Goal: Task Accomplishment & Management: Complete application form

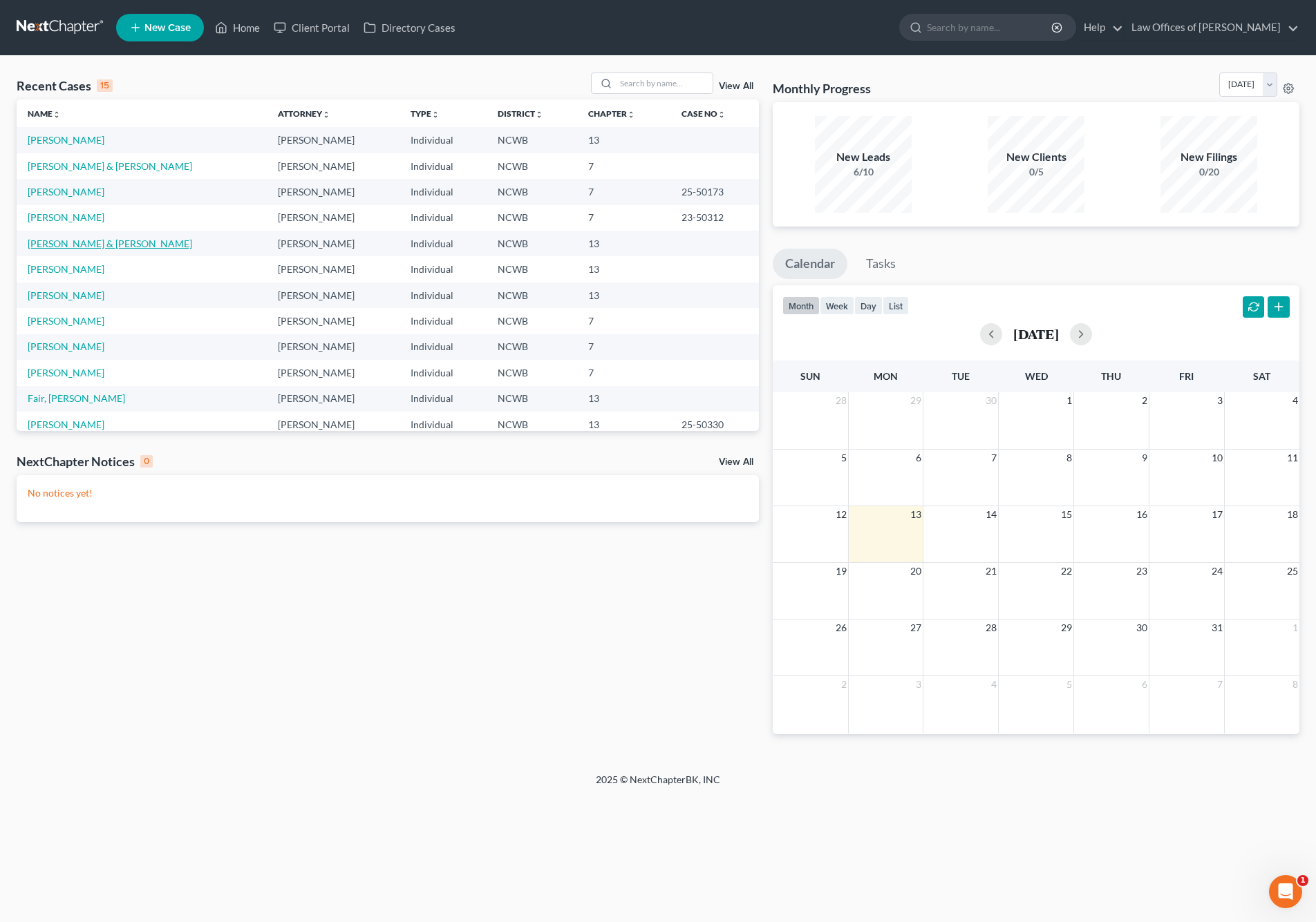
click at [106, 239] on link "[PERSON_NAME] & [PERSON_NAME]" at bounding box center [110, 243] width 165 height 12
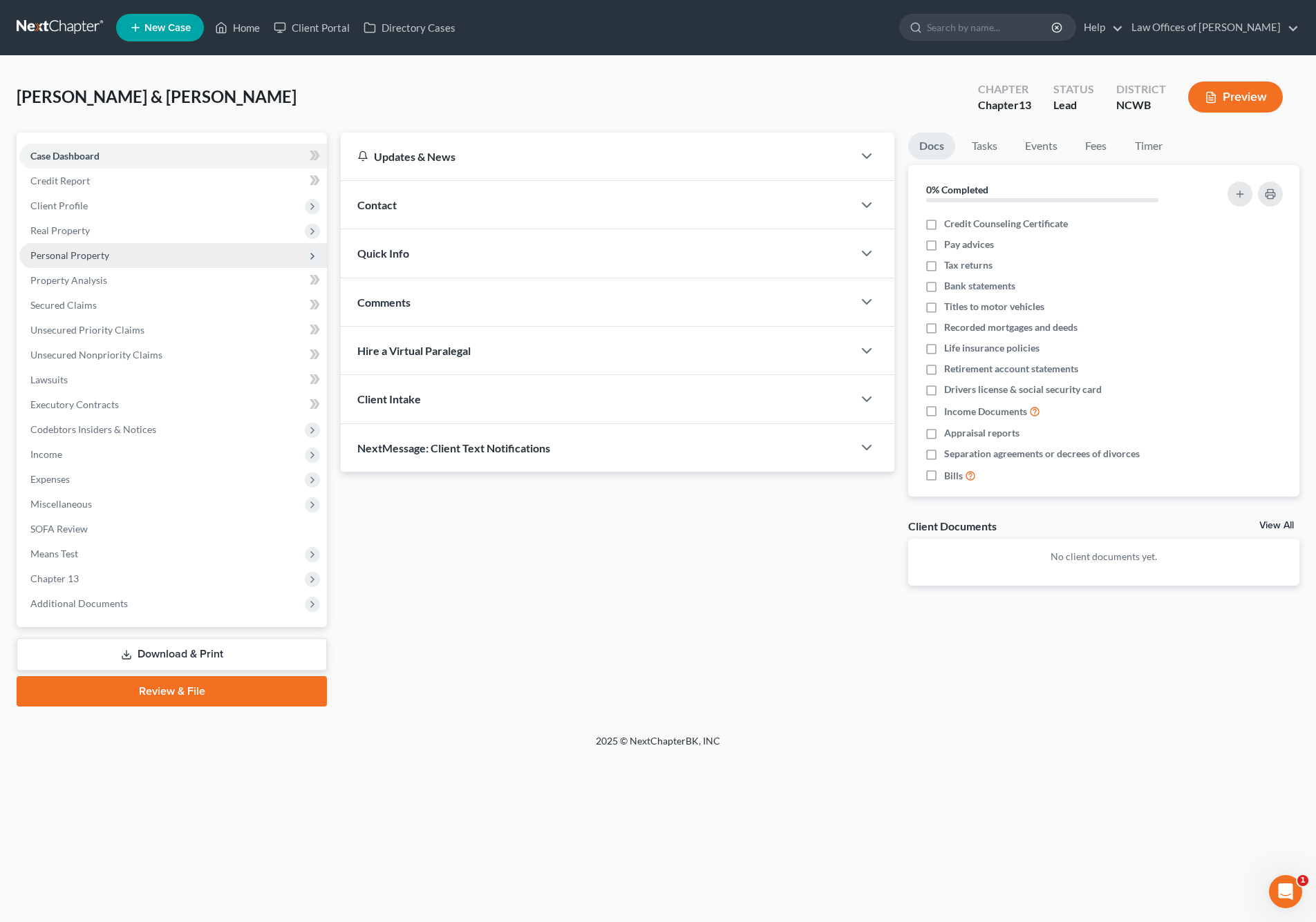
click at [55, 255] on span "Personal Property" at bounding box center [70, 255] width 79 height 12
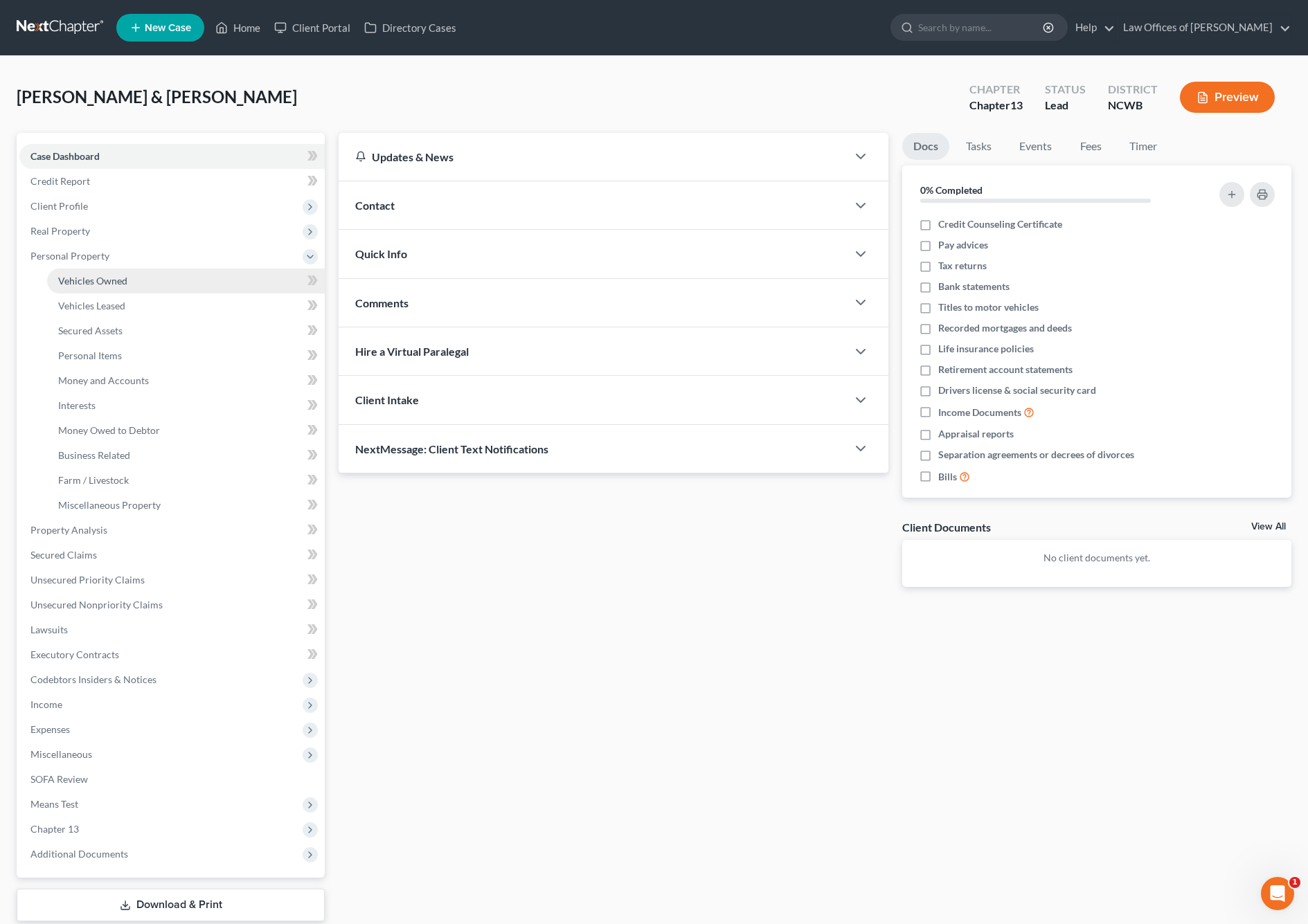
click at [70, 284] on span "Vehicles Owned" at bounding box center [92, 281] width 69 height 12
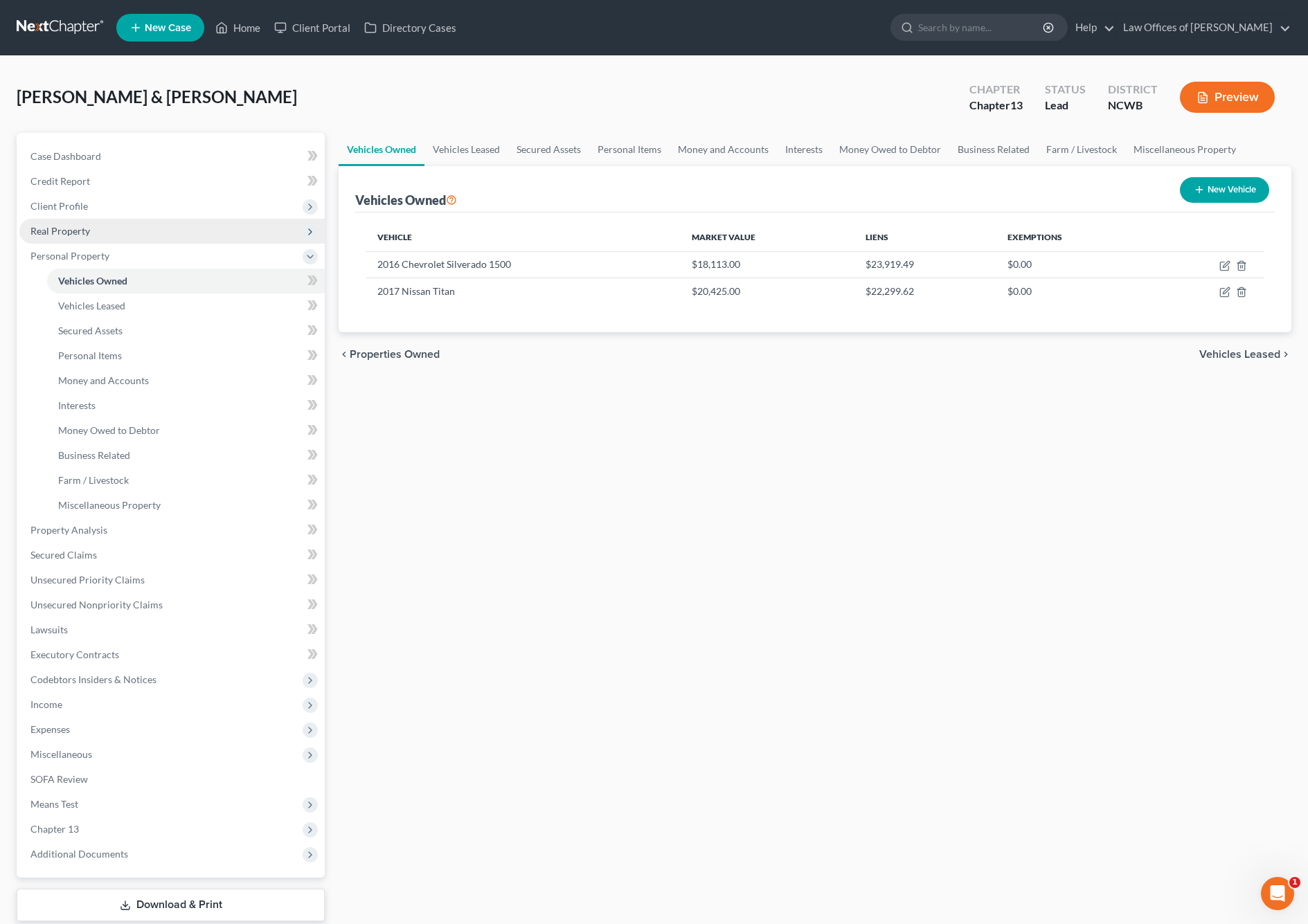
click at [68, 232] on span "Real Property" at bounding box center [60, 231] width 60 height 12
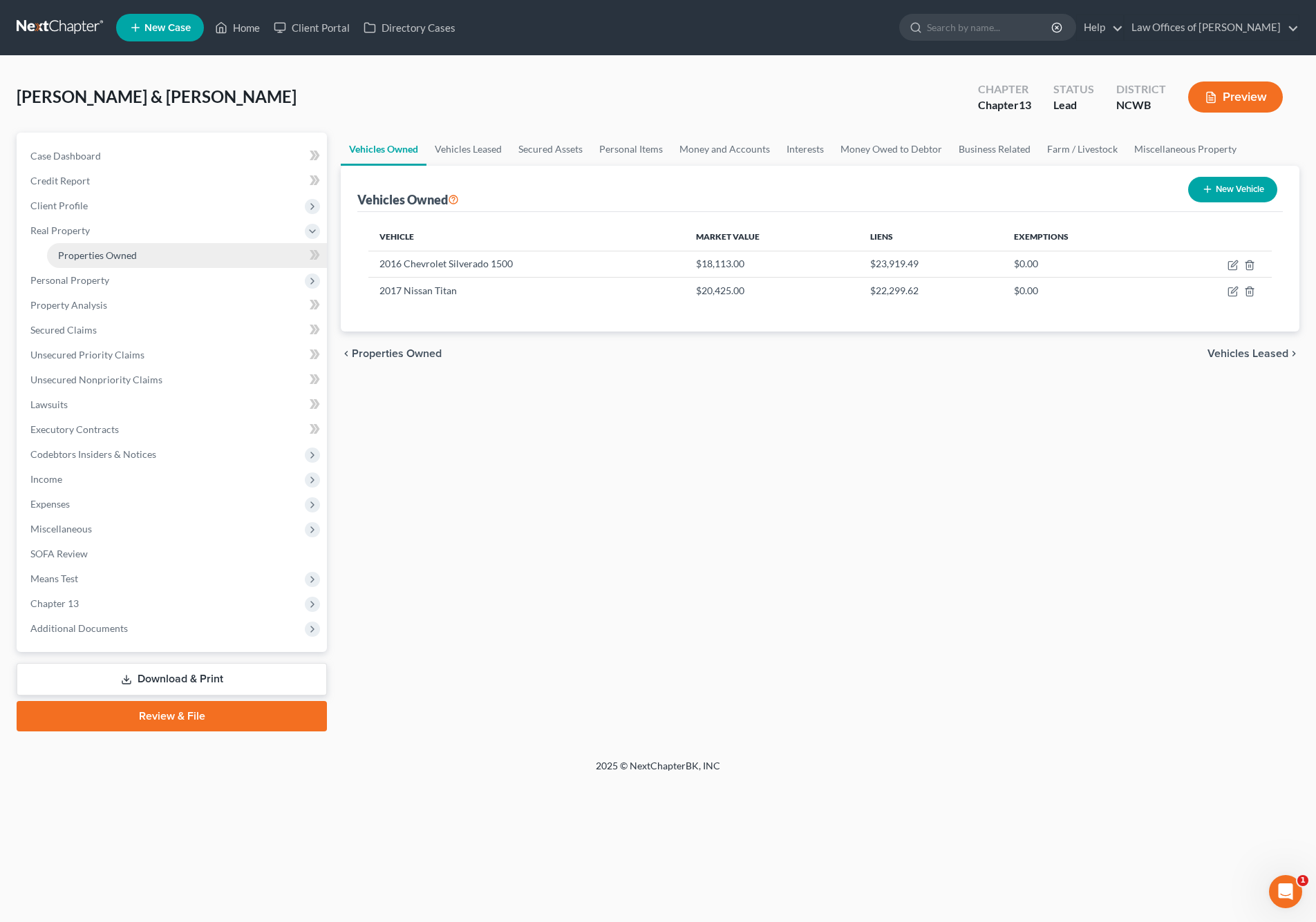
click at [79, 252] on span "Properties Owned" at bounding box center [97, 255] width 79 height 12
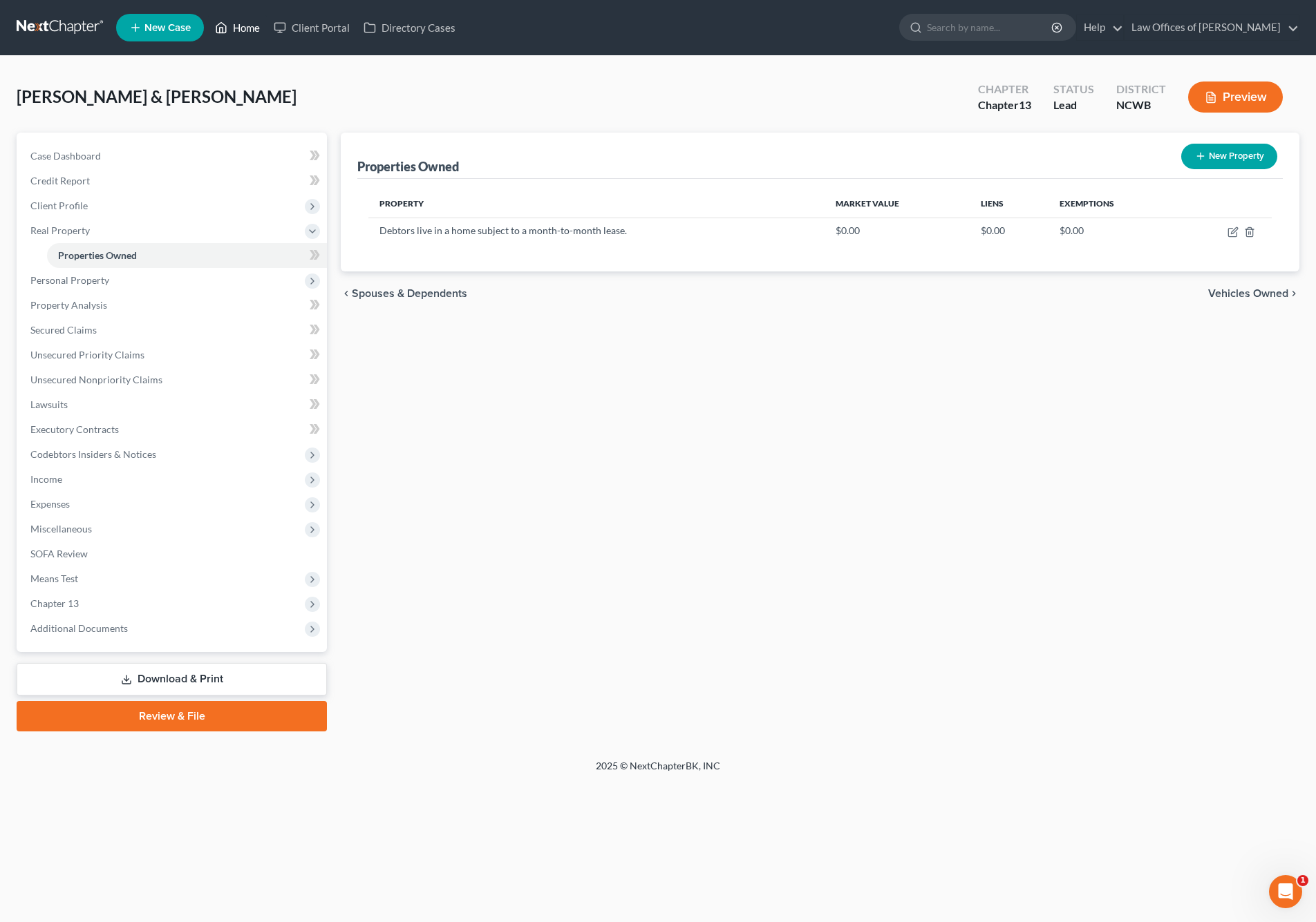
click at [241, 24] on link "Home" at bounding box center [237, 26] width 59 height 25
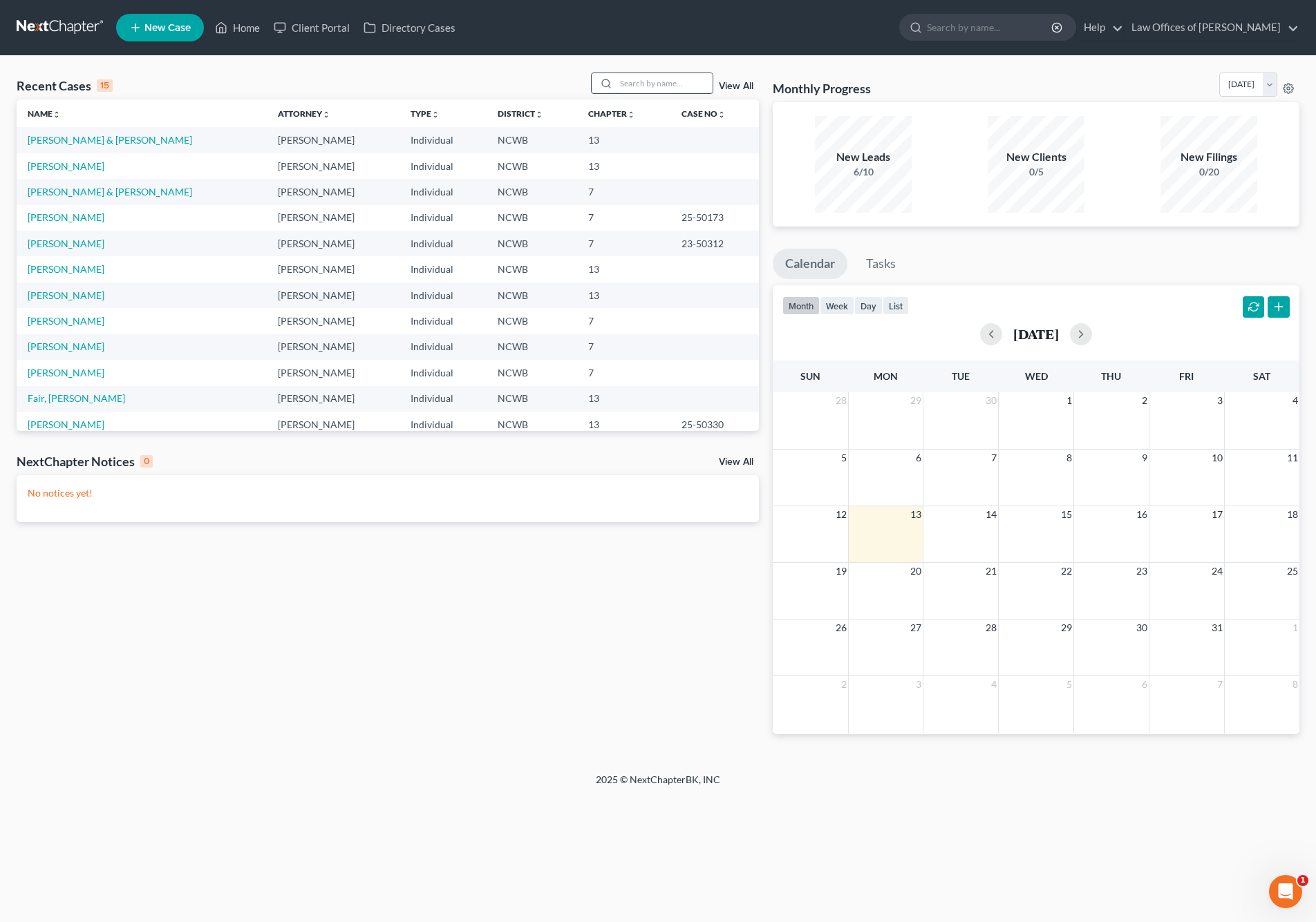
click at [689, 89] on input "search" at bounding box center [663, 83] width 97 height 20
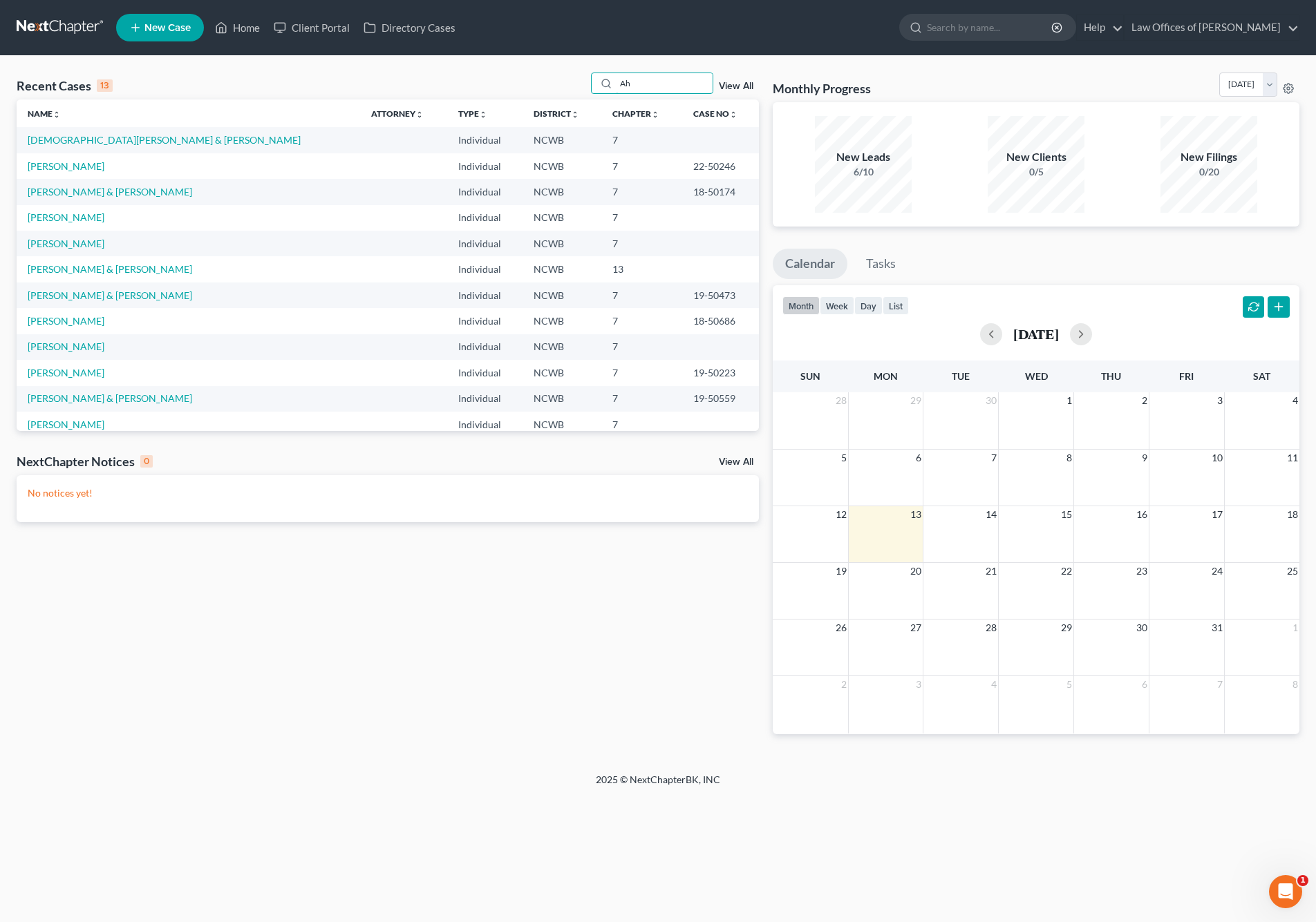
type input "A"
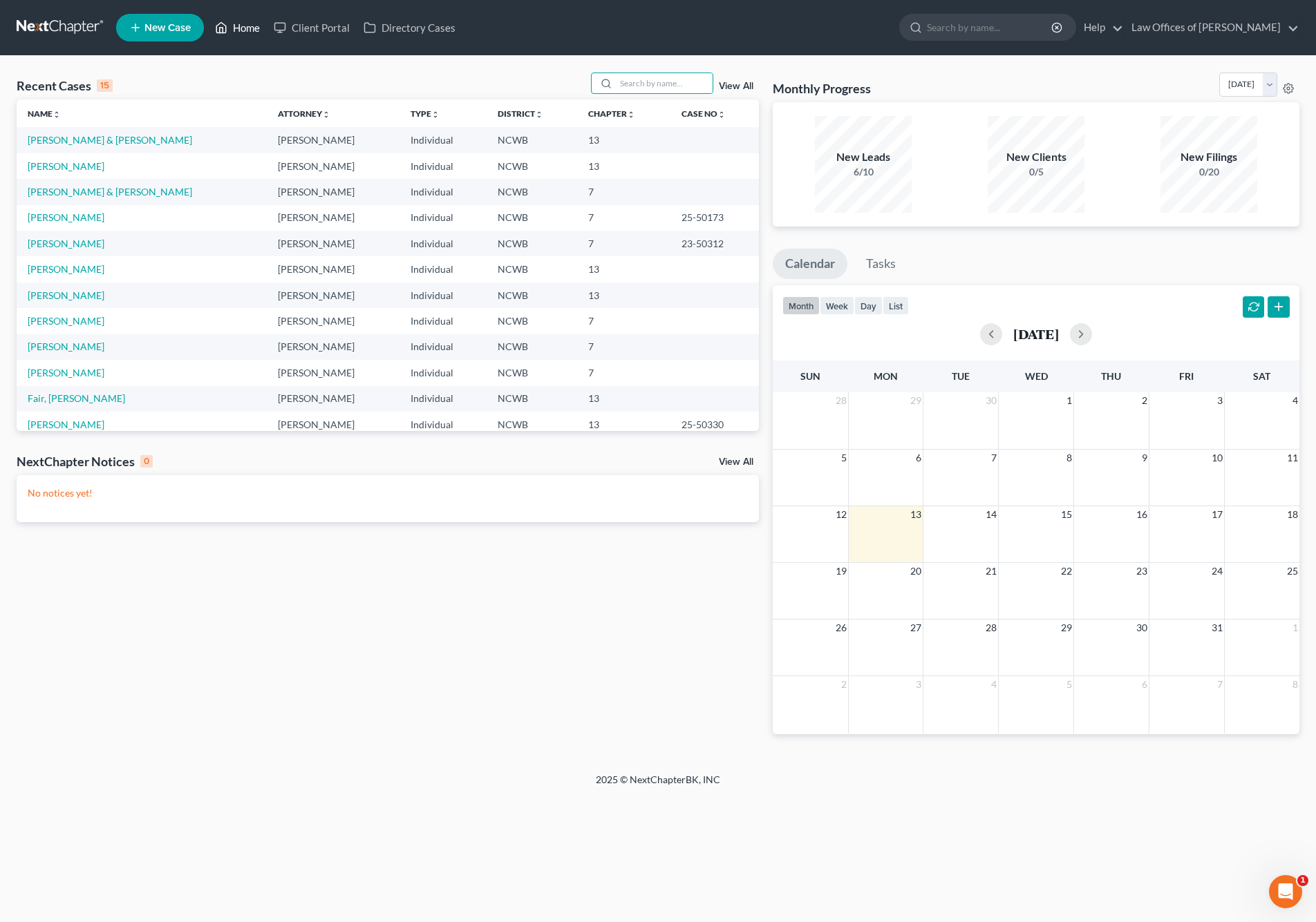
click at [247, 28] on link "Home" at bounding box center [237, 26] width 59 height 25
click at [90, 190] on link "[PERSON_NAME] & [PERSON_NAME]" at bounding box center [110, 191] width 165 height 12
select select "4"
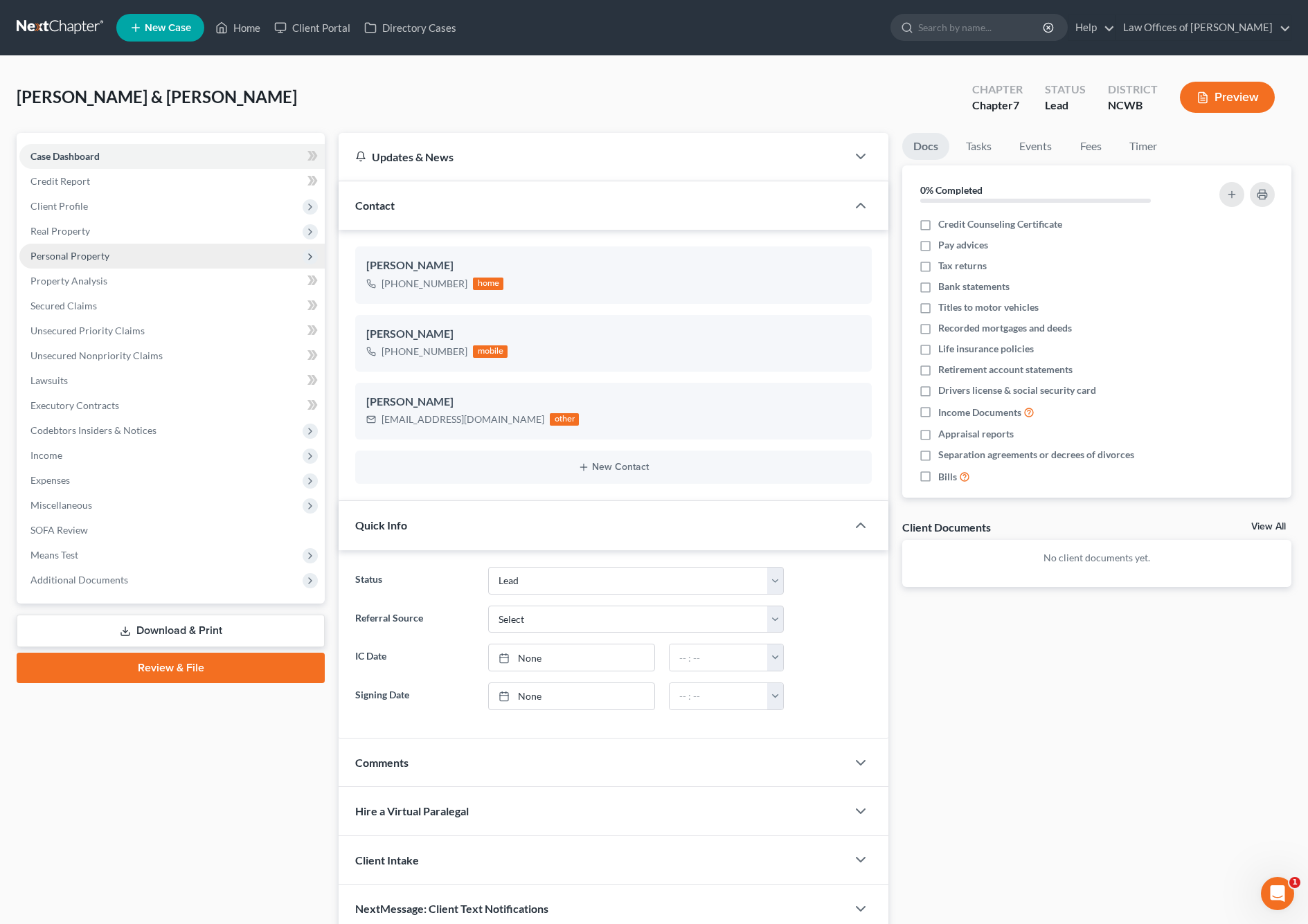
click at [94, 256] on span "Personal Property" at bounding box center [70, 256] width 79 height 12
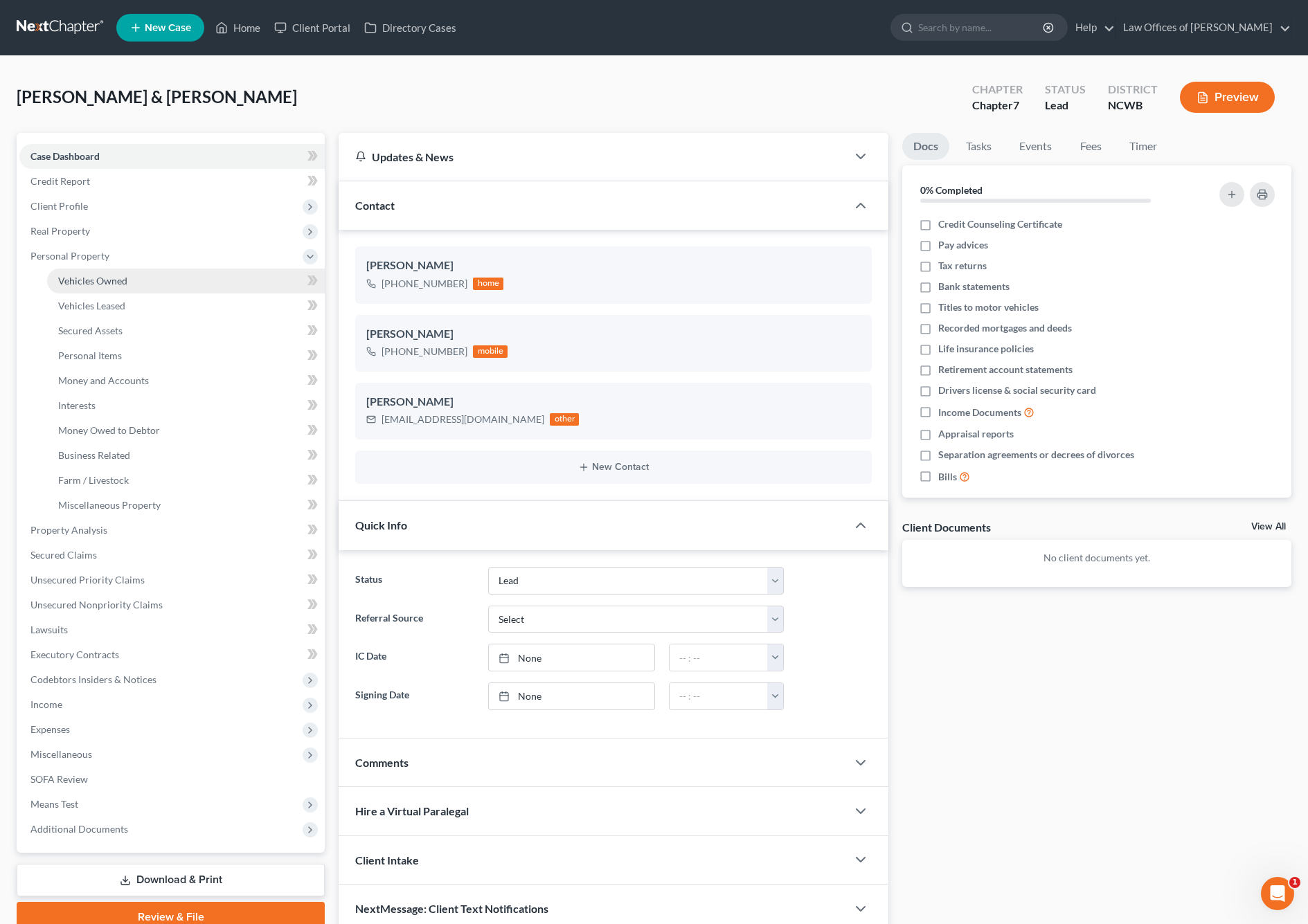
click at [107, 278] on span "Vehicles Owned" at bounding box center [92, 281] width 69 height 12
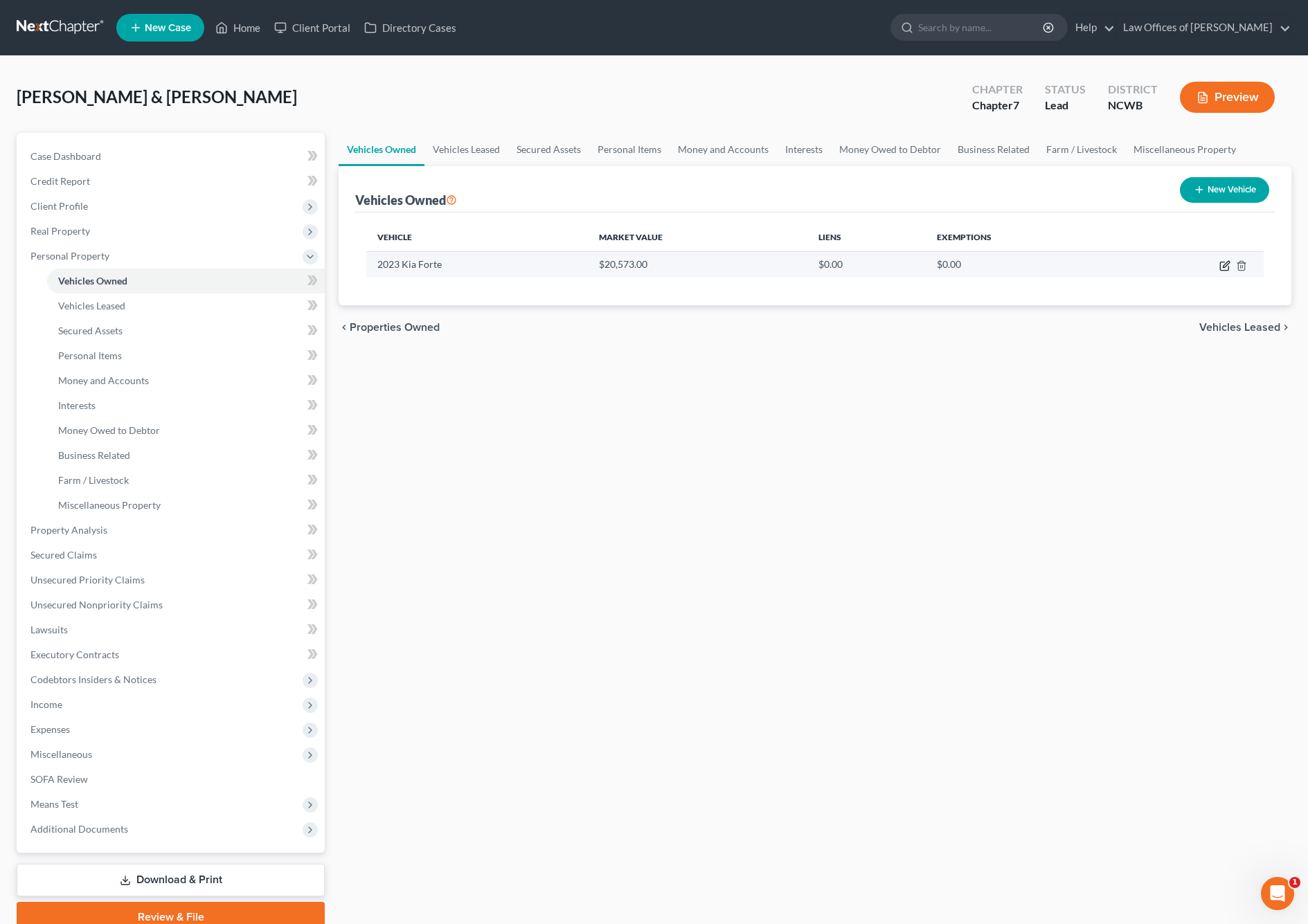
click at [1224, 263] on icon "button" at bounding box center [1224, 265] width 11 height 11
select select "0"
select select "3"
select select "2"
select select "1"
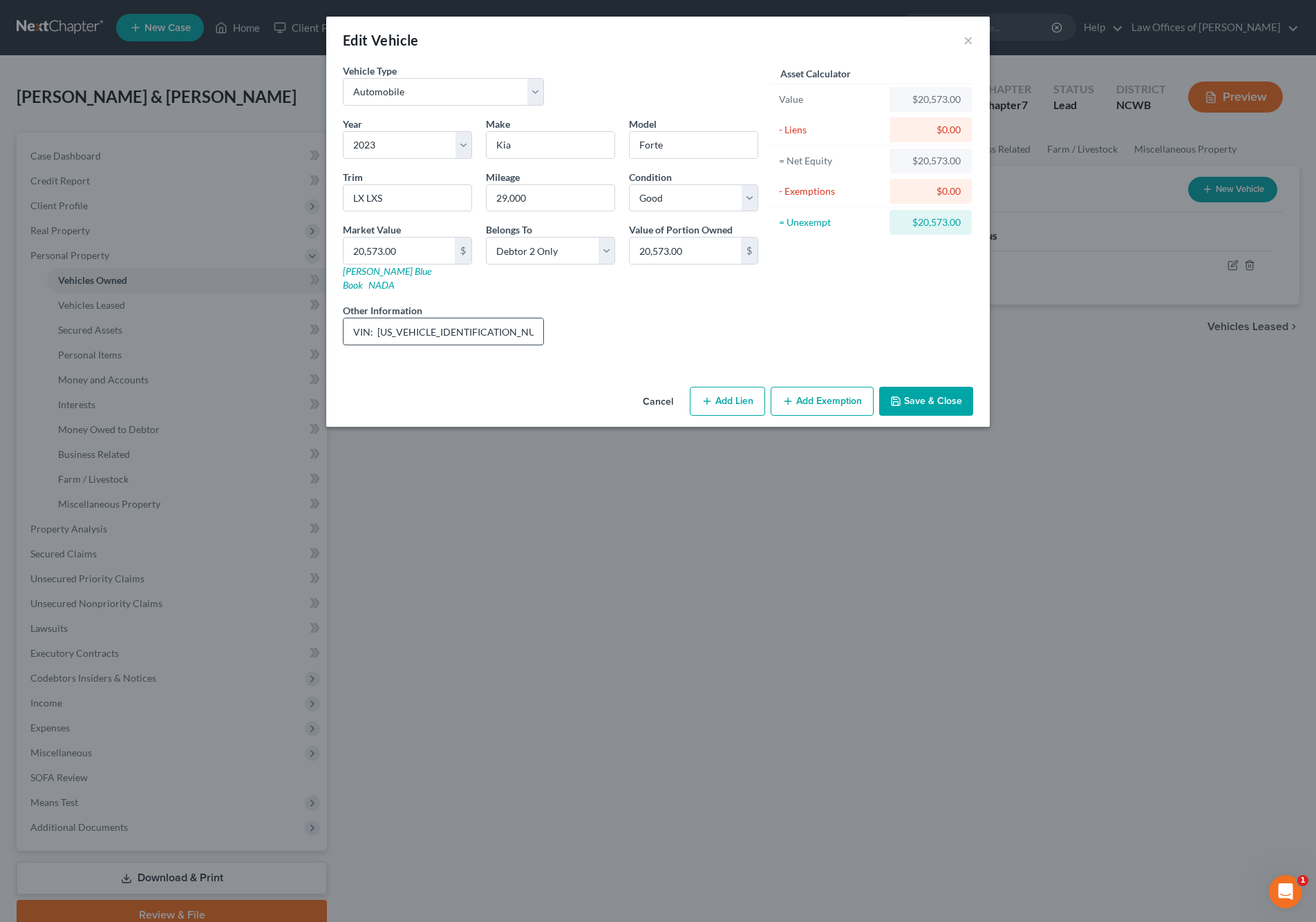
click at [487, 319] on input "VIN: [US_VEHICLE_IDENTIFICATION_NUMBER]" at bounding box center [443, 332] width 199 height 26
type input "VIN: [US_VEHICLE_IDENTIFICATION_NUMBER], JD Power Value listed."
click at [740, 386] on button "Add Lien" at bounding box center [727, 401] width 76 height 29
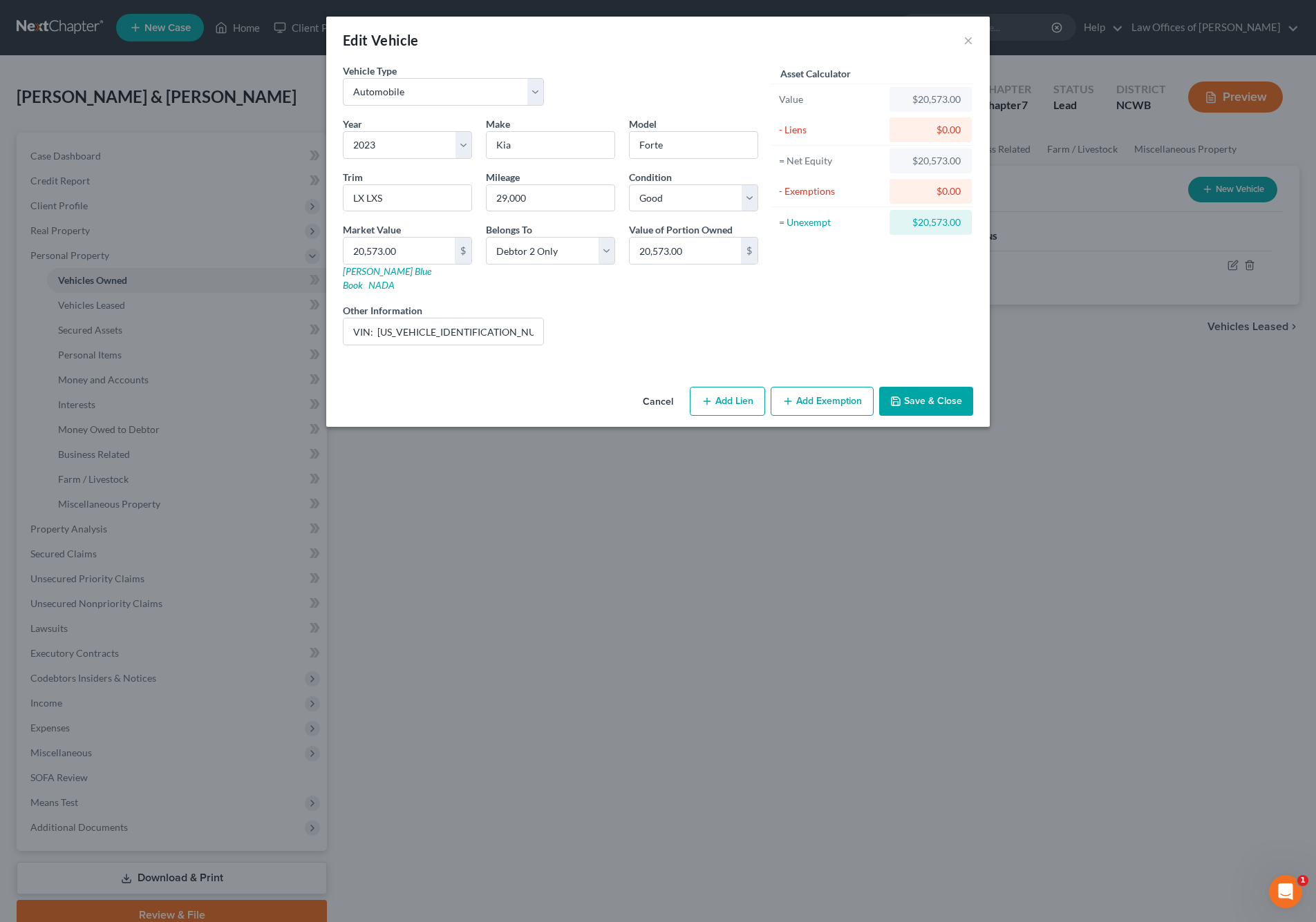
select select "1"
select select "0"
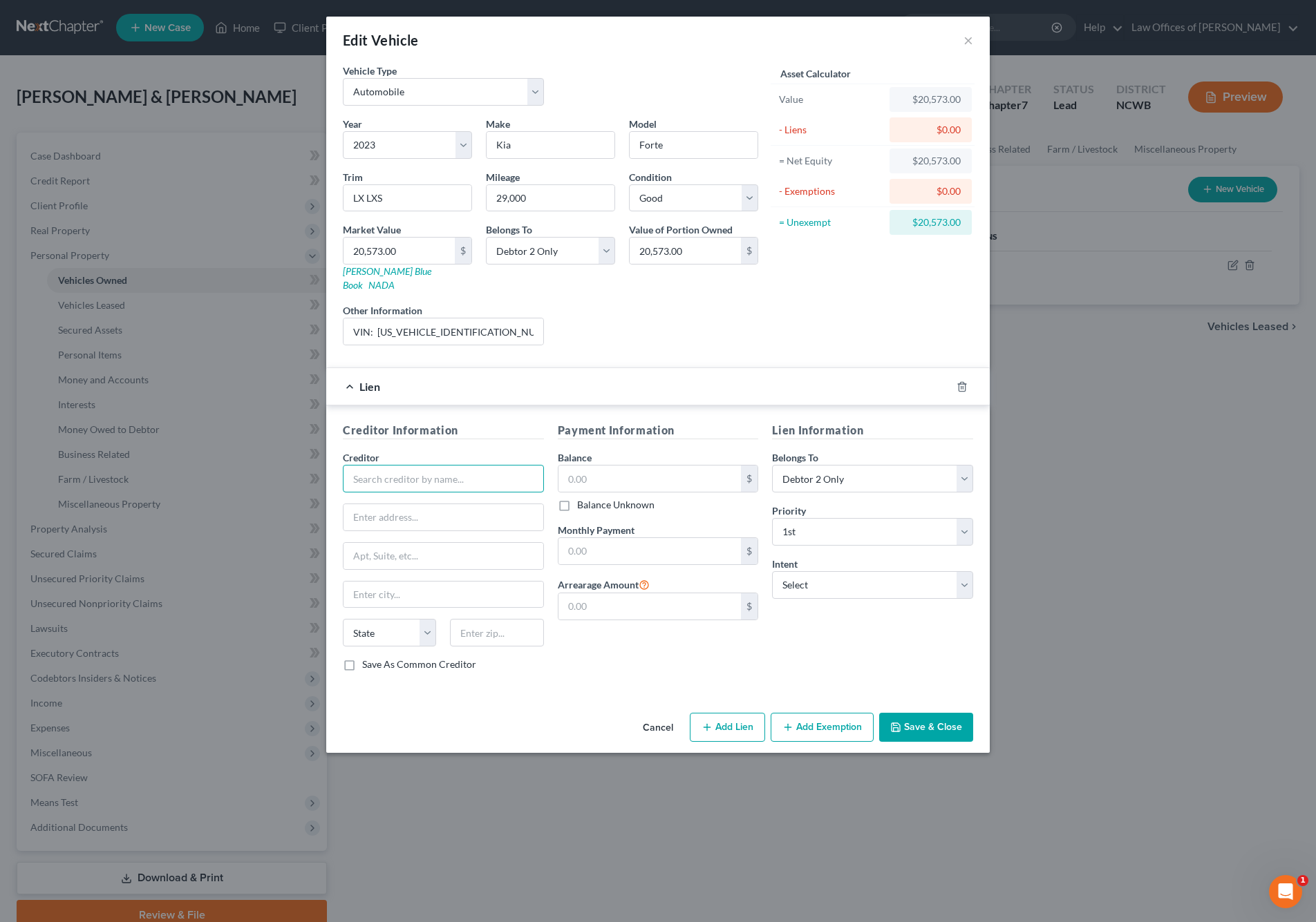
click at [426, 465] on input "text" at bounding box center [443, 479] width 201 height 27
type input "Northwest"
type input "[STREET_ADDRESS]"
type input "P"
type input "PO Box 128"
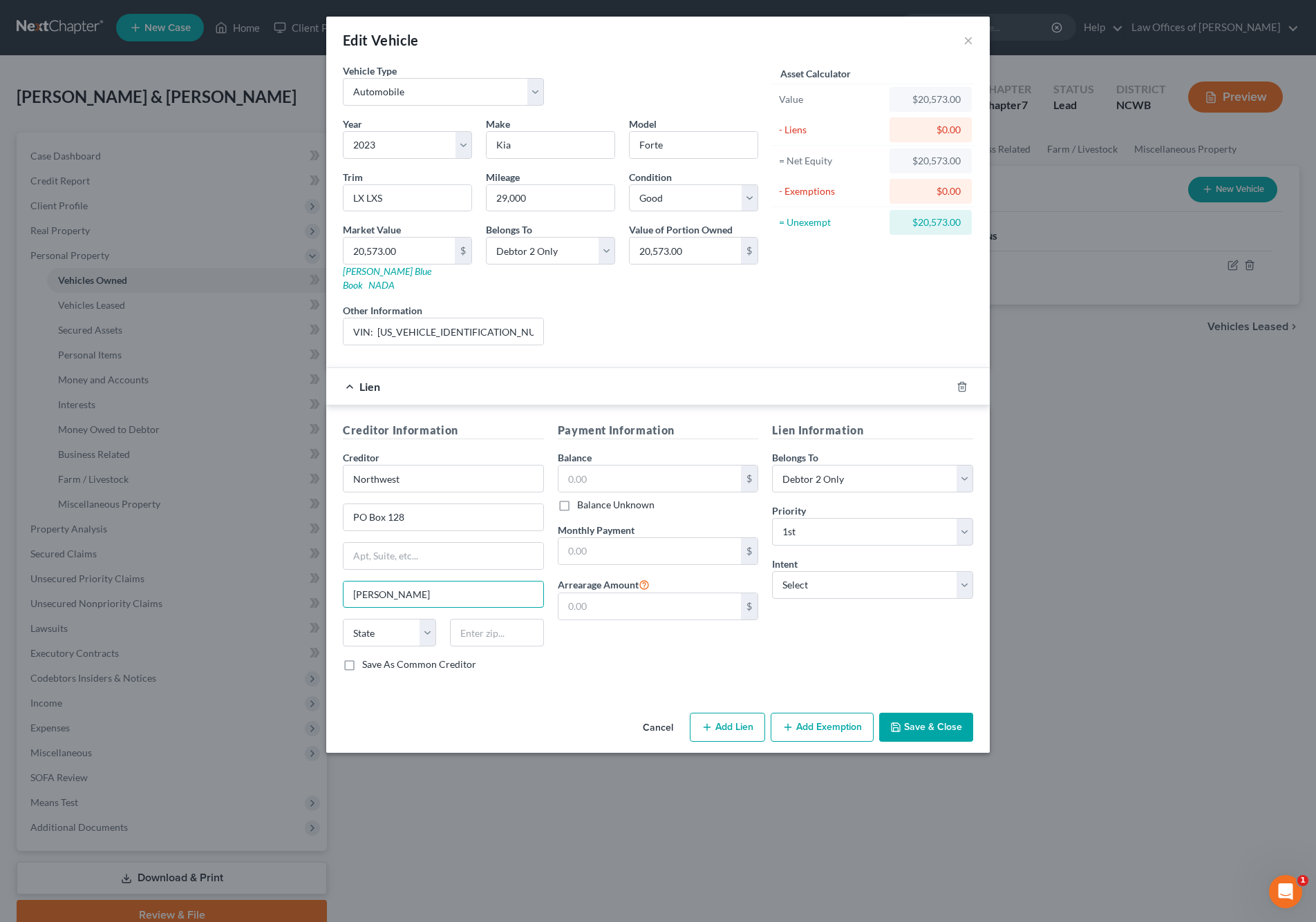
type input "[PERSON_NAME]"
select select "39"
type input "16365"
click at [615, 466] on input "text" at bounding box center [650, 479] width 184 height 26
type input "19,485"
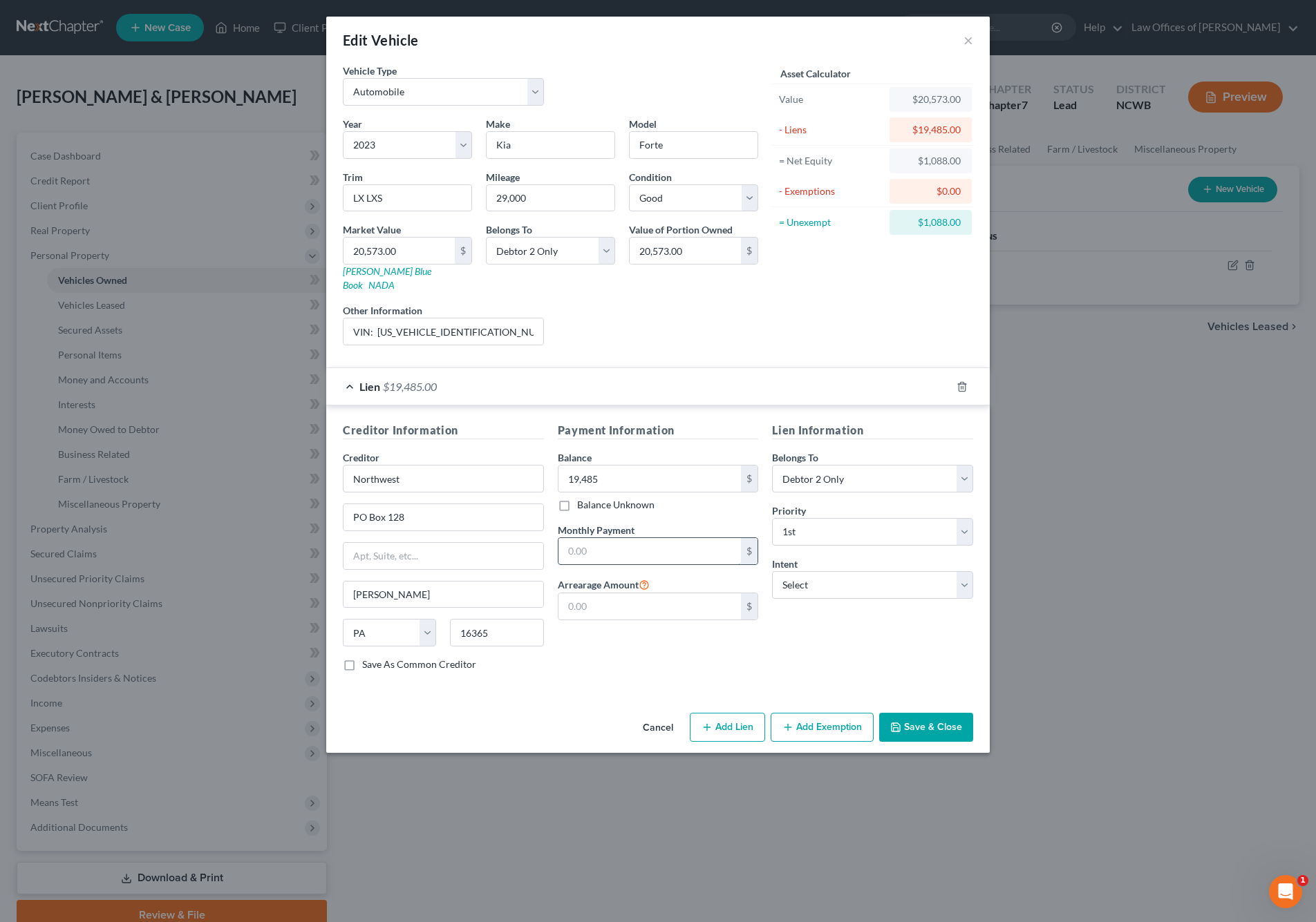
drag, startPoint x: 658, startPoint y: 535, endPoint x: 699, endPoint y: 533, distance: 41.0
click at [658, 538] on input "text" at bounding box center [650, 550] width 184 height 26
type input "370.66"
click at [904, 713] on button "Save & Close" at bounding box center [926, 728] width 94 height 29
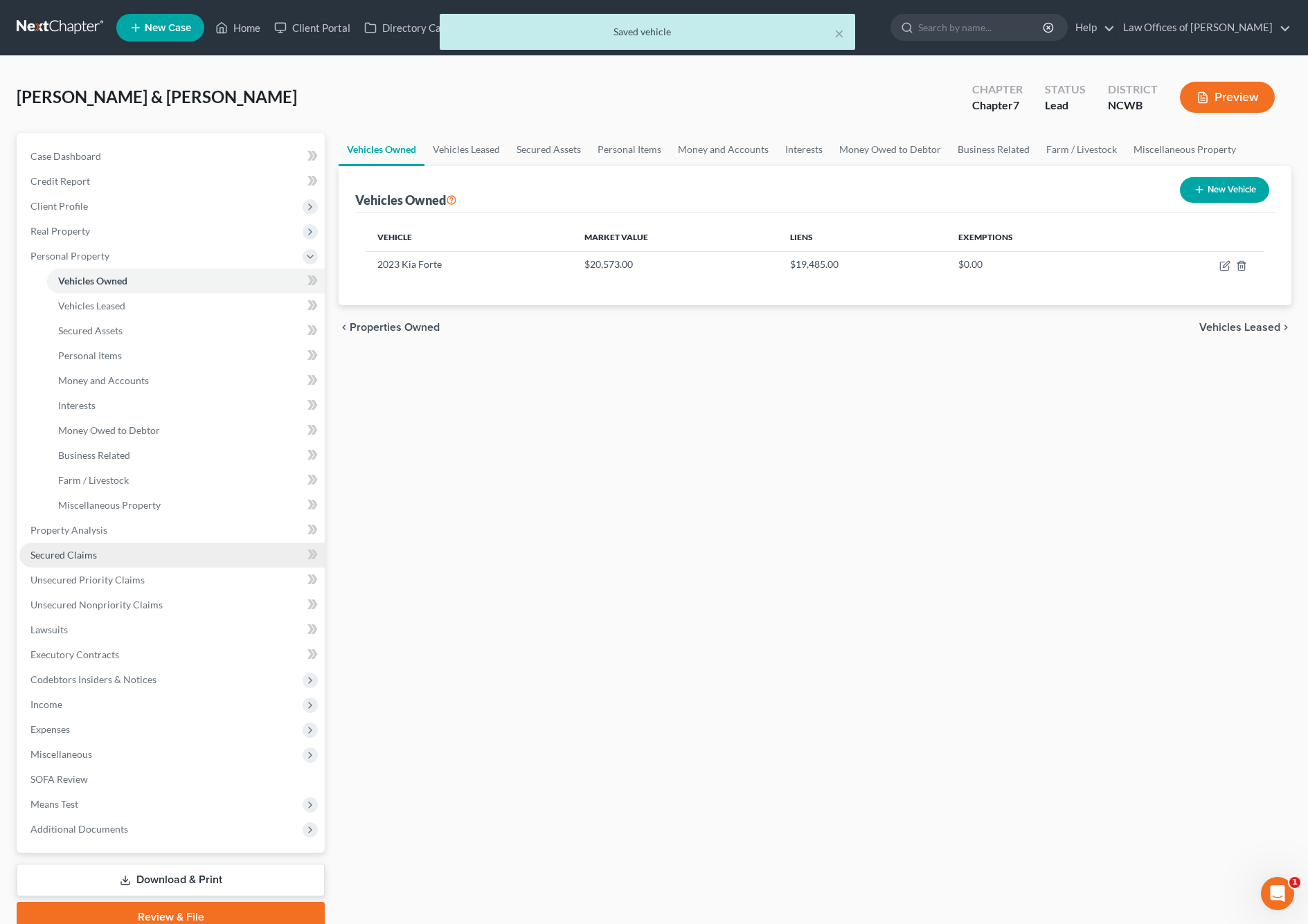
click at [76, 550] on span "Secured Claims" at bounding box center [64, 554] width 67 height 12
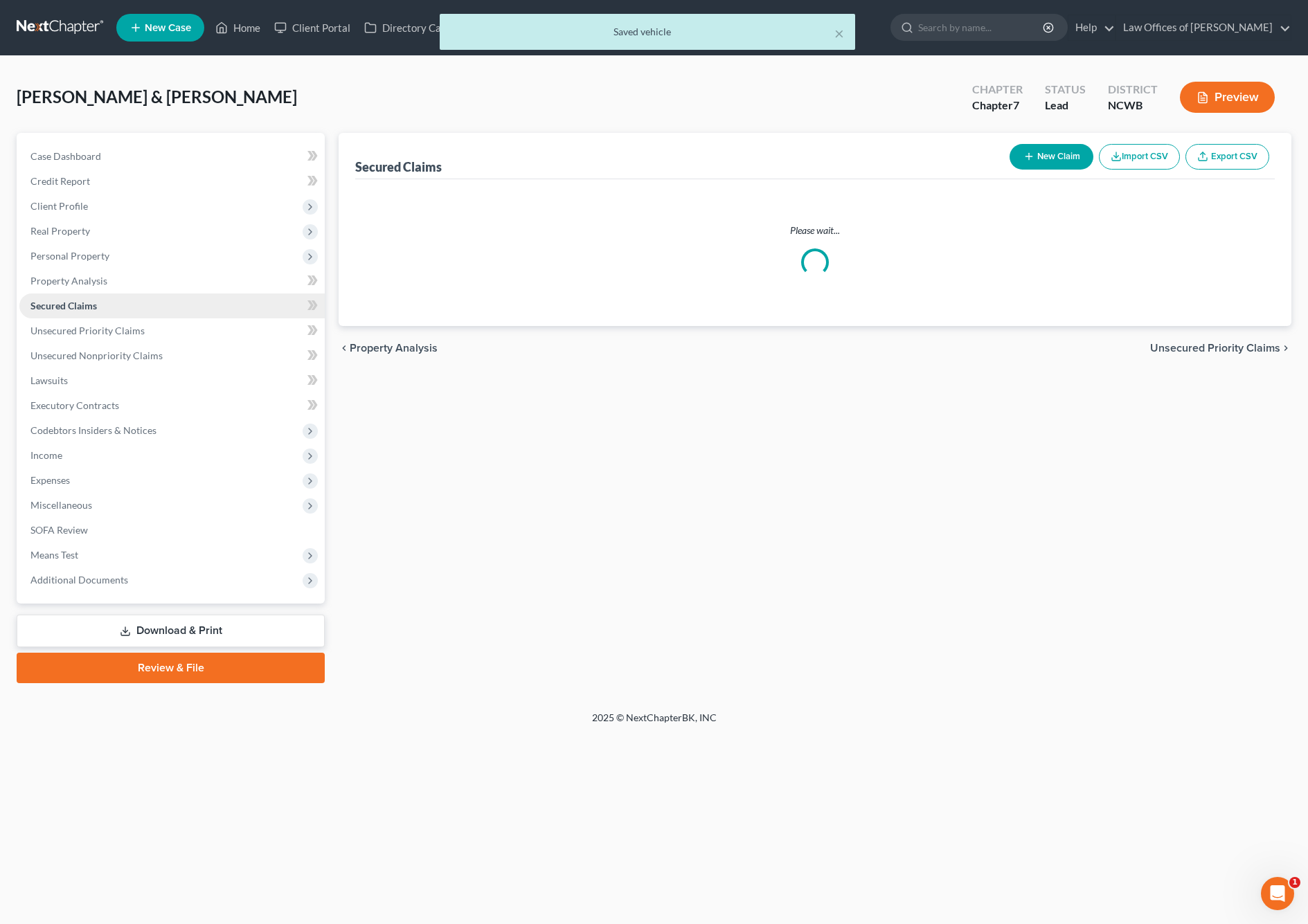
click at [76, 312] on span "Secured Claims" at bounding box center [64, 306] width 67 height 12
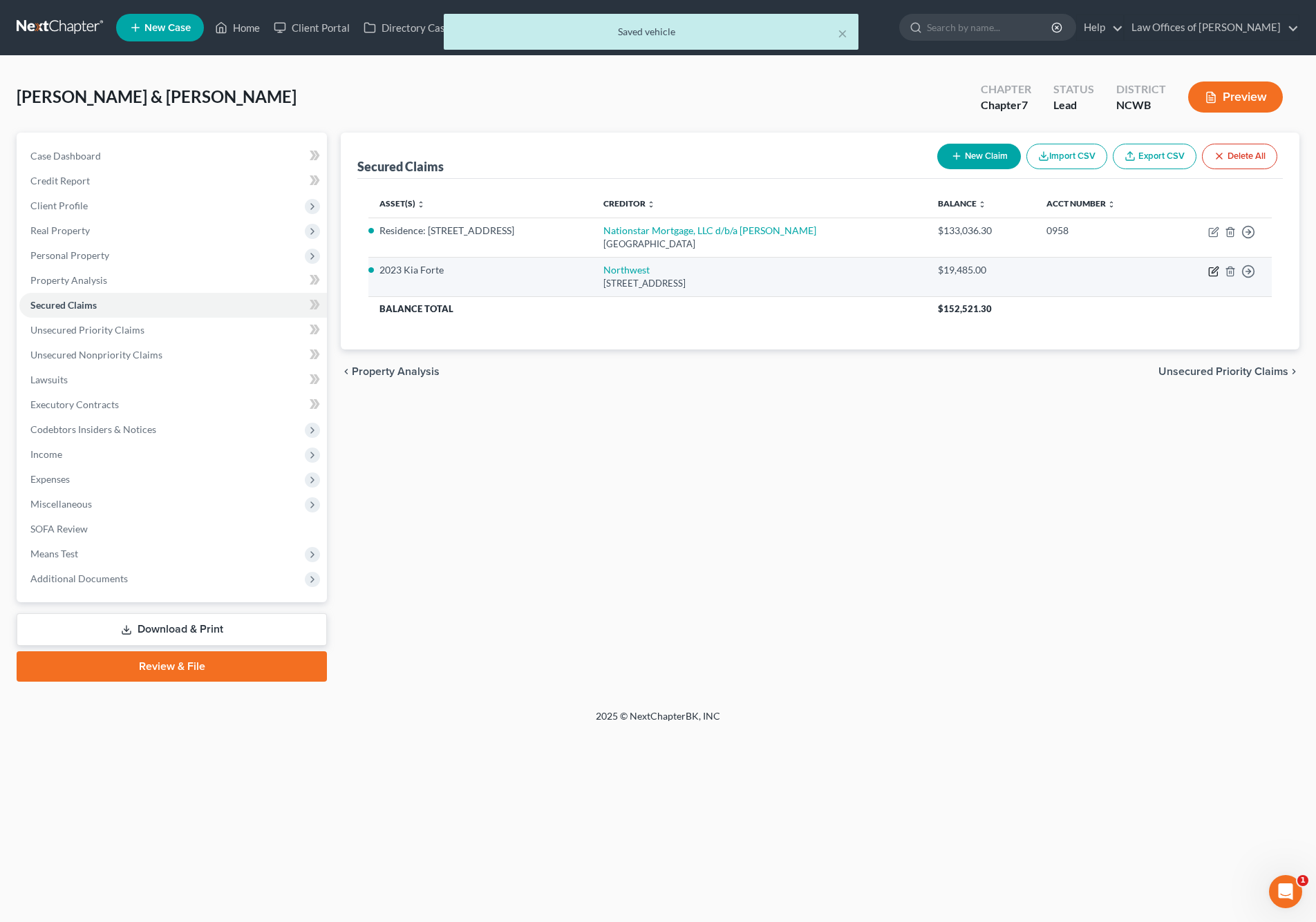
click at [1210, 269] on icon "button" at bounding box center [1213, 271] width 11 height 11
select select "39"
select select "3"
select select "1"
select select "0"
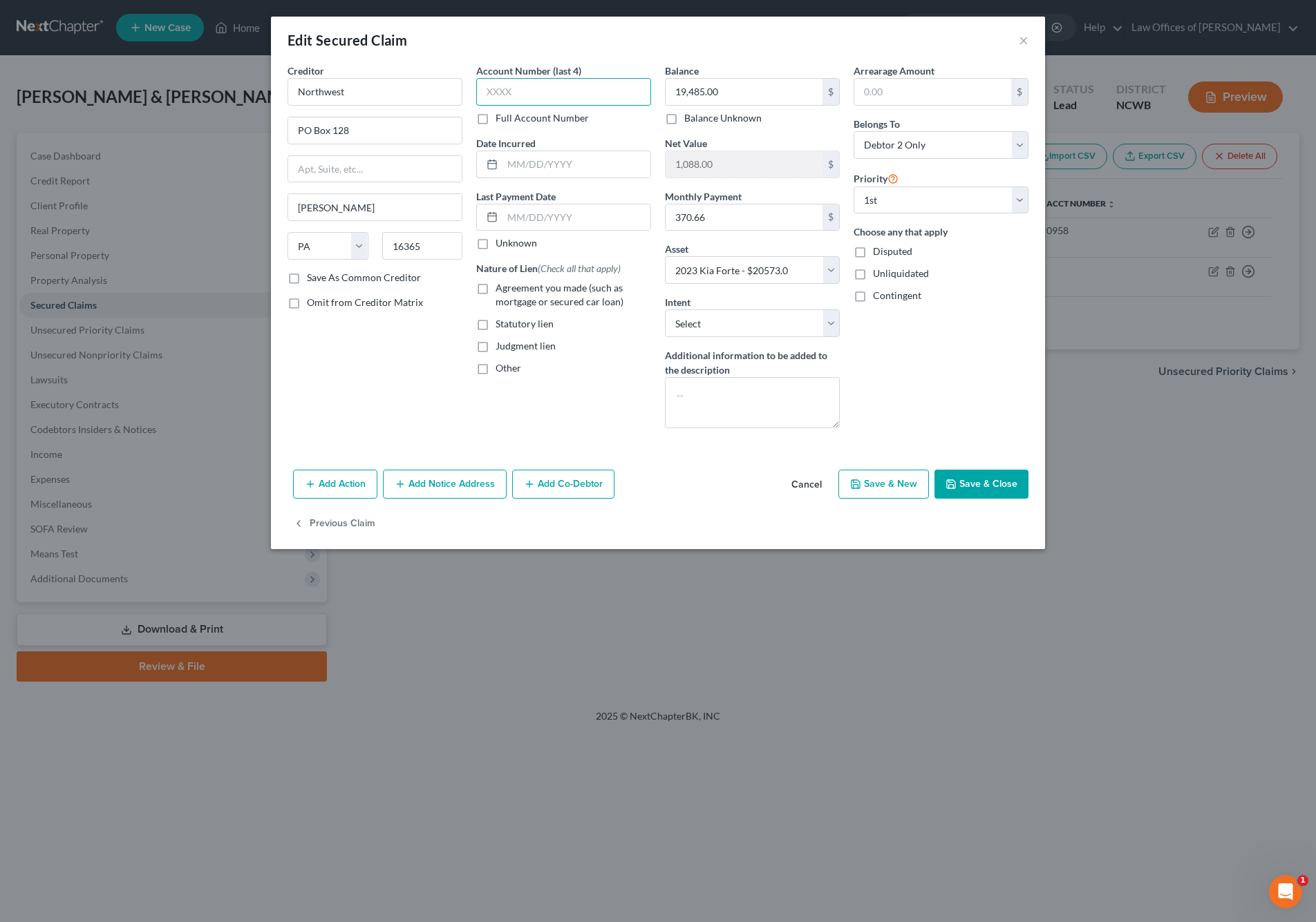
click at [511, 95] on input "text" at bounding box center [563, 92] width 175 height 27
type input "2803"
click at [570, 171] on input "text" at bounding box center [576, 164] width 148 height 26
type input "[DATE]"
click at [496, 287] on label "Agreement you made (such as mortgage or secured car loan)" at bounding box center [573, 295] width 155 height 27
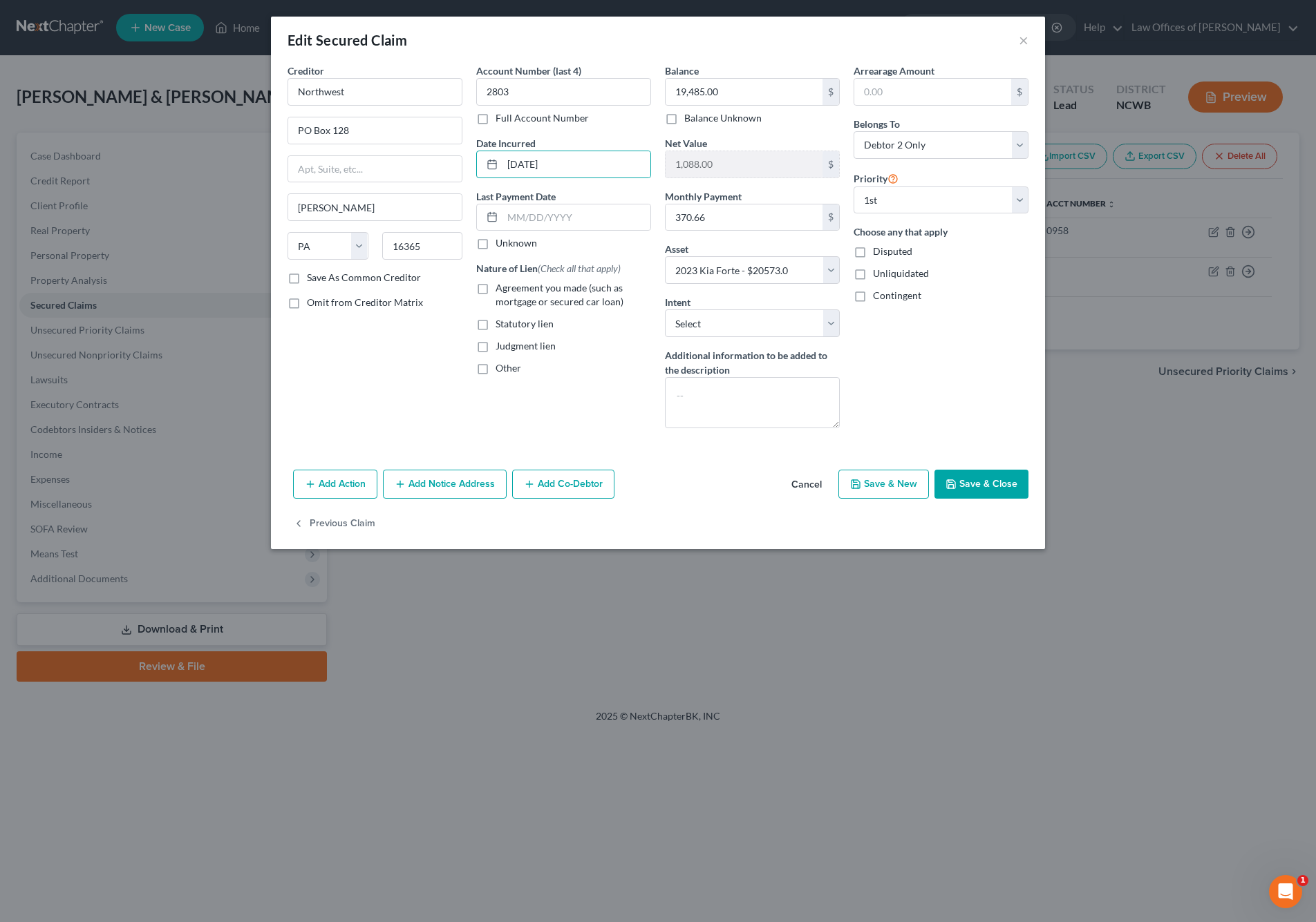
click at [500, 287] on input "Agreement you made (such as mortgage or secured car loan)" at bounding box center [504, 285] width 9 height 9
checkbox input "true"
click at [974, 482] on button "Save & Close" at bounding box center [981, 485] width 94 height 29
select select
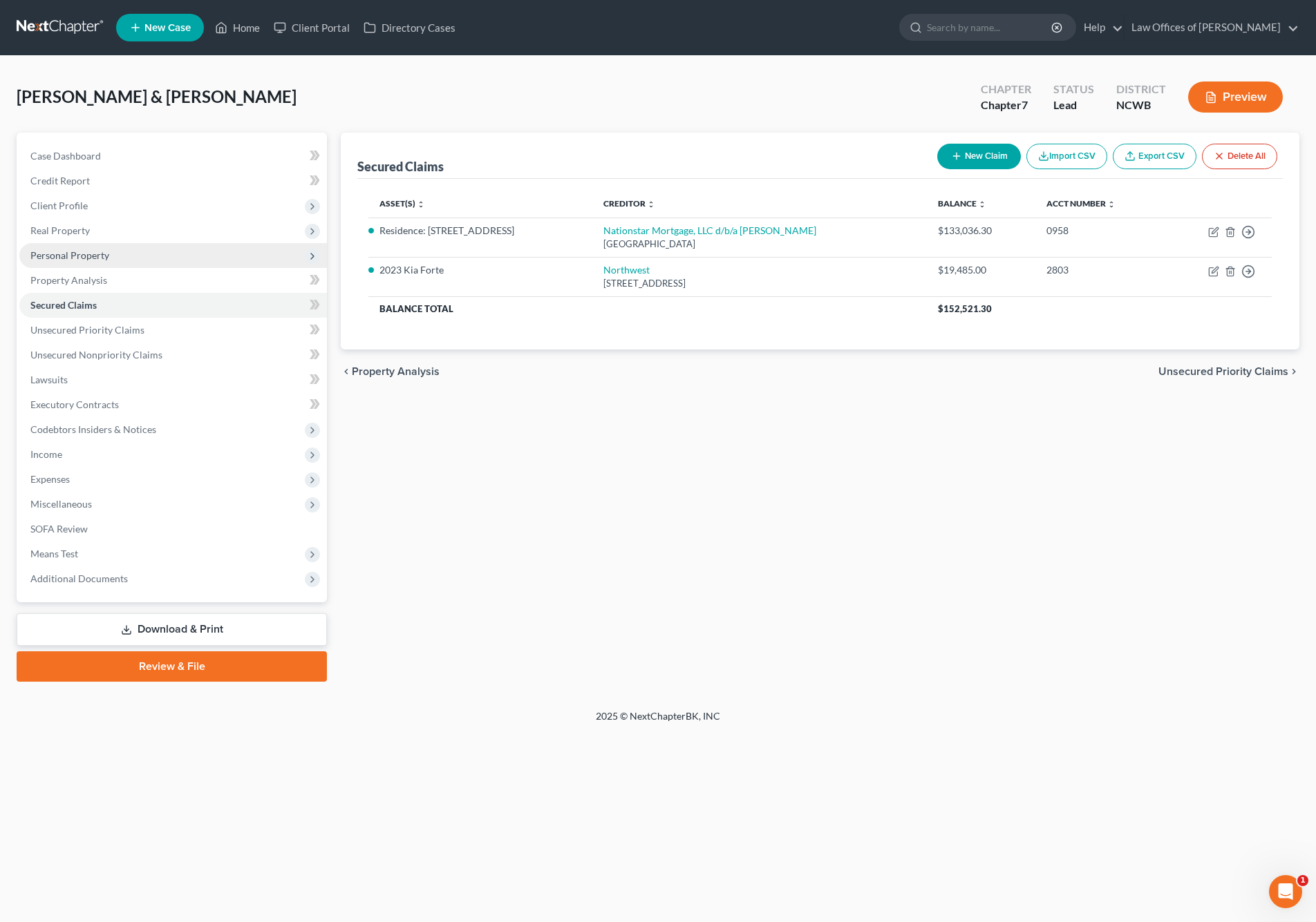
click at [45, 253] on span "Personal Property" at bounding box center [70, 255] width 79 height 12
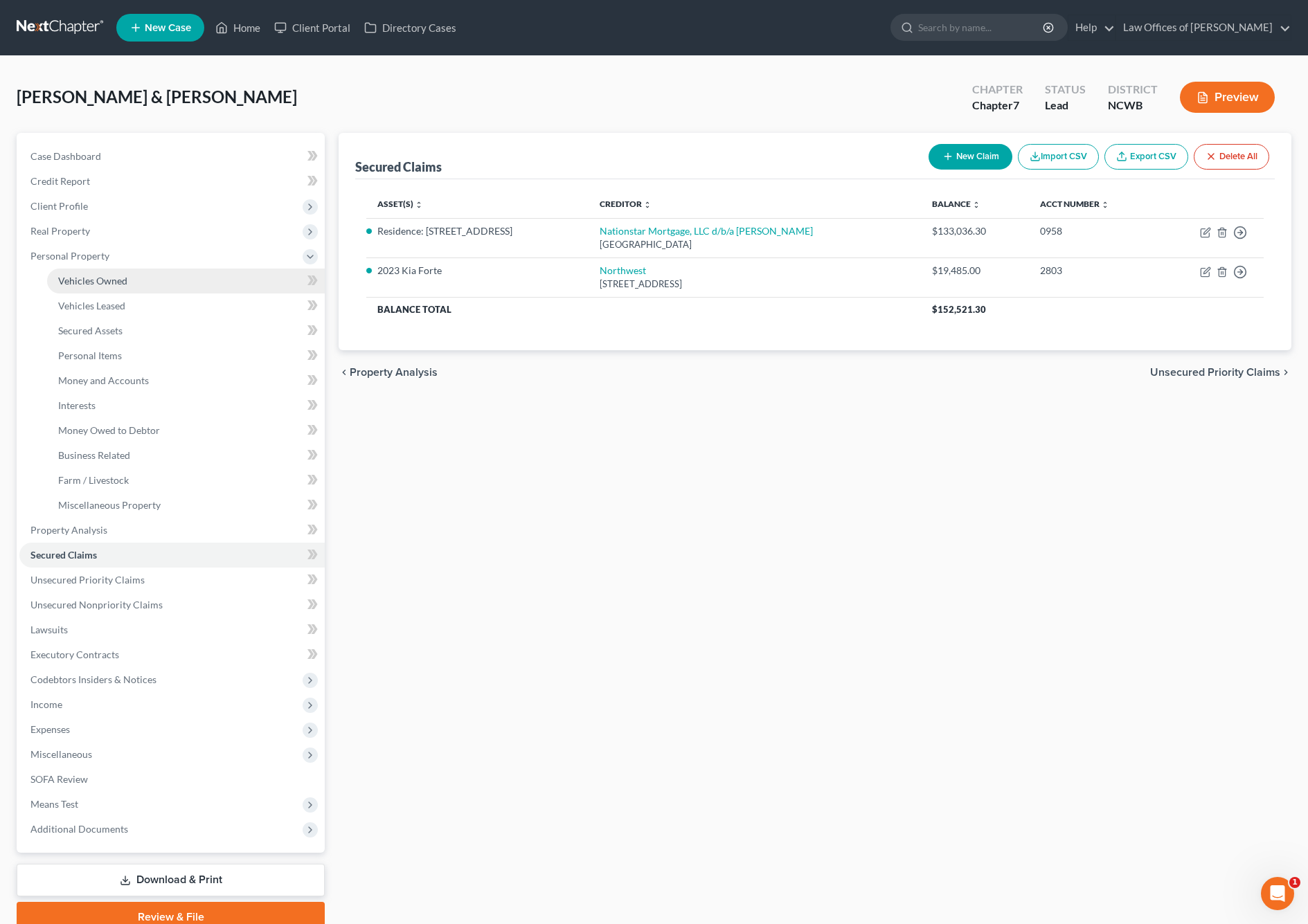
click at [75, 284] on span "Vehicles Owned" at bounding box center [92, 281] width 69 height 12
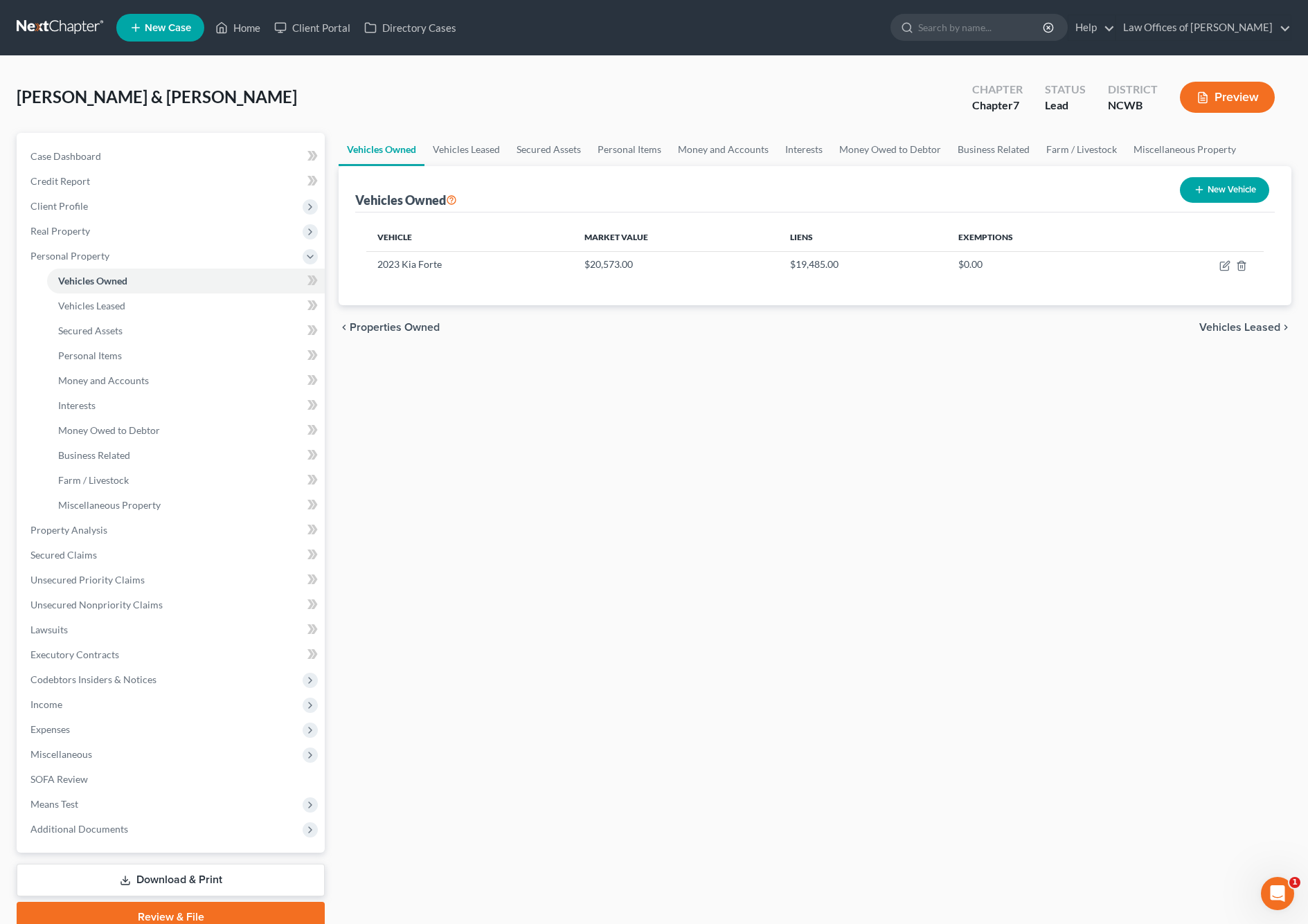
click at [1224, 193] on button "New Vehicle" at bounding box center [1224, 190] width 89 height 26
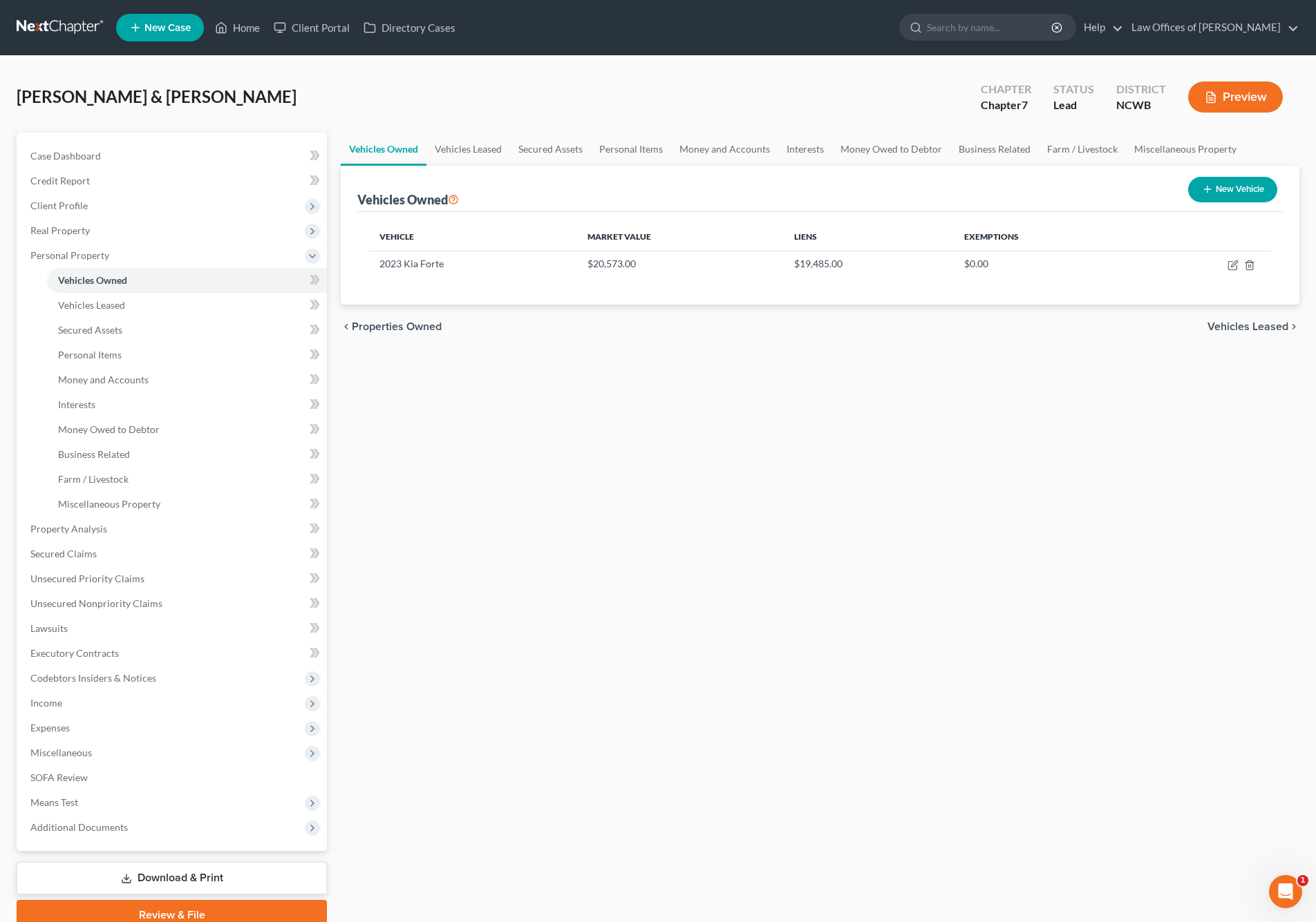
select select "0"
select select "2"
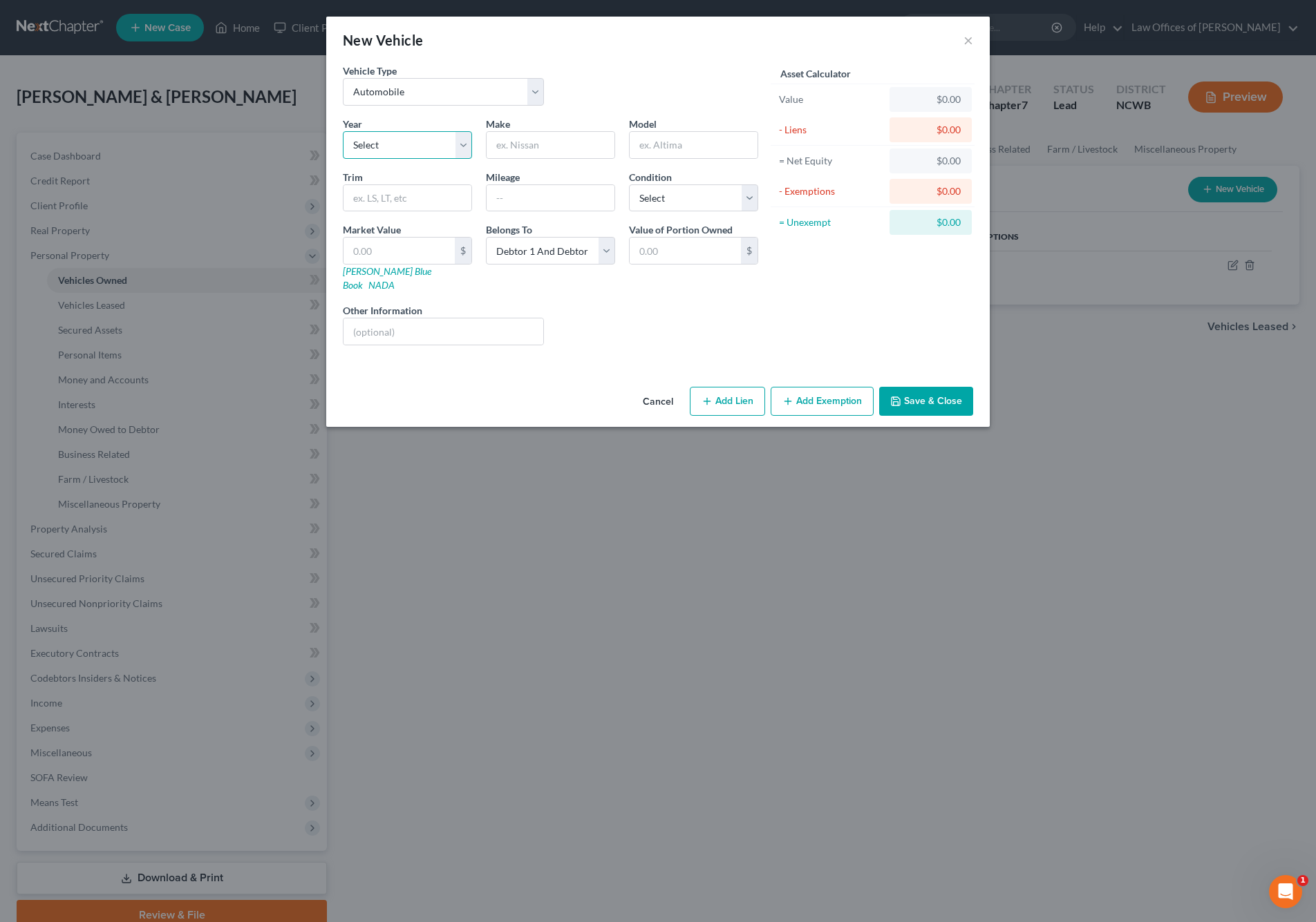
click at [393, 140] on select "Select 2026 2025 2024 2023 2022 2021 2020 2019 2018 2017 2016 2015 2014 2013 20…" at bounding box center [407, 145] width 130 height 27
select select "12"
click at [342, 131] on select "Select 2026 2025 2024 2023 2022 2021 2020 2019 2018 2017 2016 2015 2014 2013 20…" at bounding box center [407, 145] width 130 height 27
click at [510, 143] on input "text" at bounding box center [551, 144] width 128 height 26
type input "Jeep"
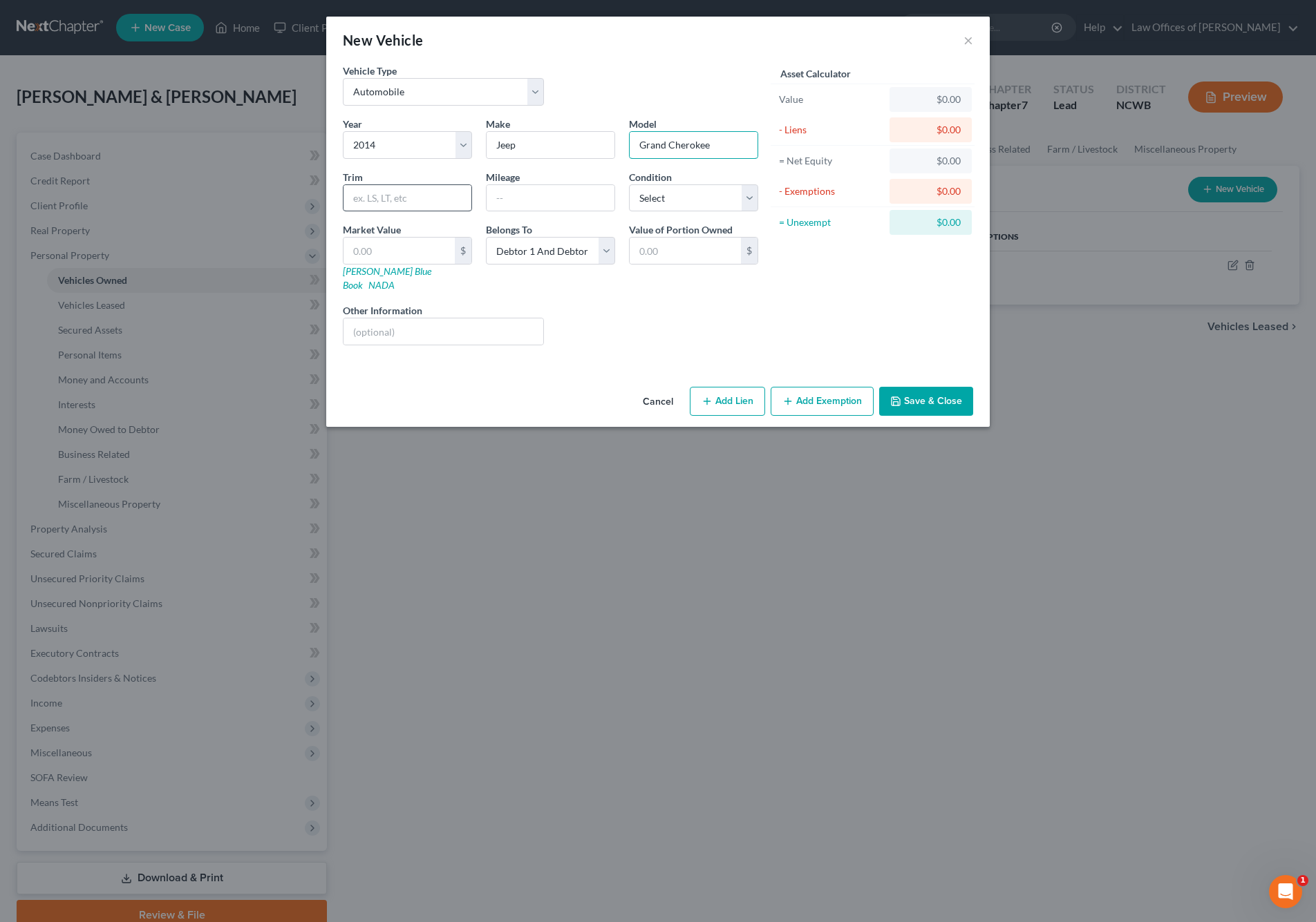
type input "Grand Cherokee"
click at [383, 193] on input "text" at bounding box center [407, 198] width 128 height 26
type input "4 WD"
click at [496, 195] on input "text" at bounding box center [551, 198] width 128 height 26
type input "110,000"
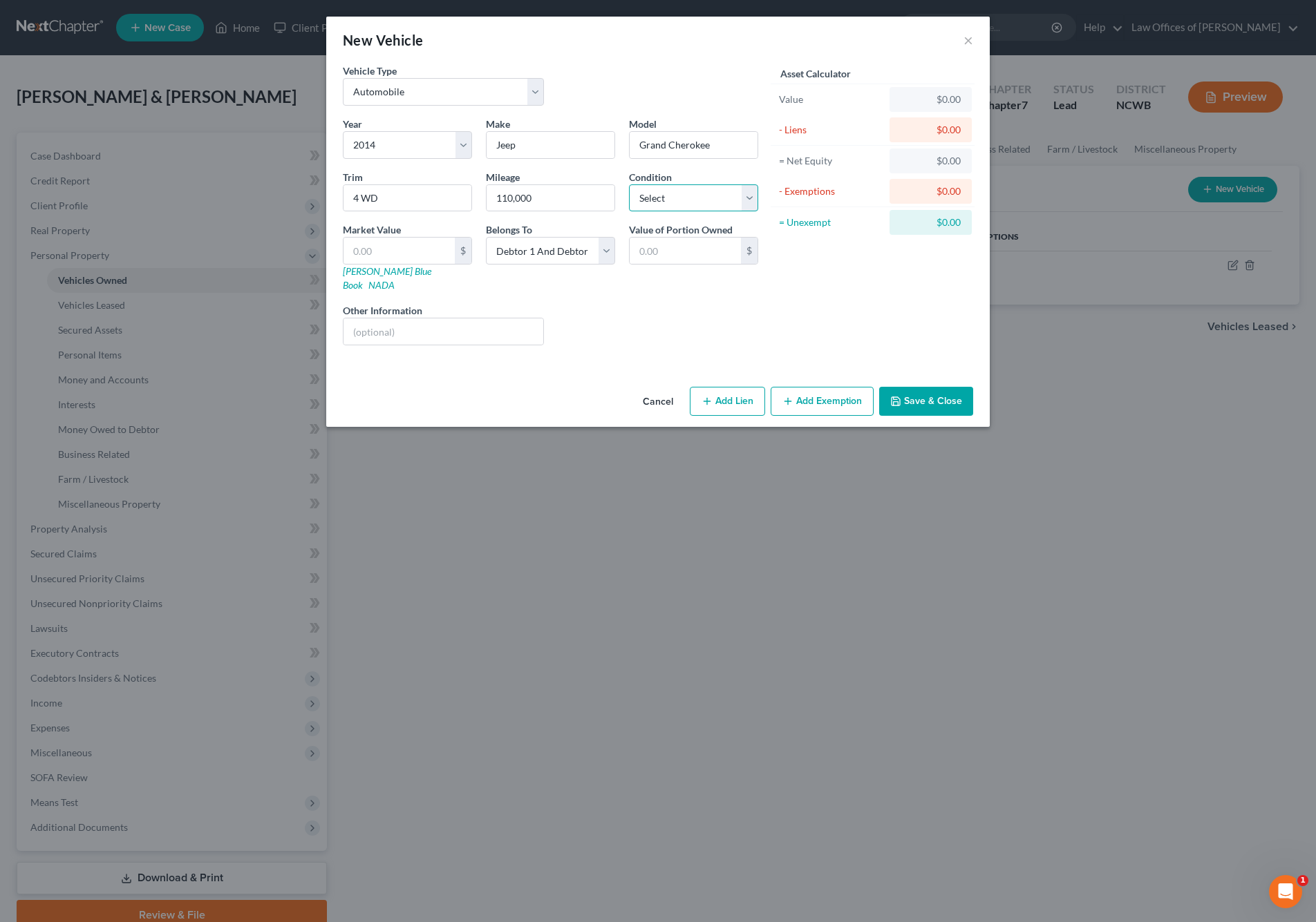
click at [639, 197] on select "Select Excellent Very Good Good Fair Poor" at bounding box center [694, 198] width 130 height 27
select select "4"
click at [629, 184] on select "Select Excellent Very Good Good Fair Poor" at bounding box center [694, 198] width 130 height 27
click at [915, 389] on button "Save & Close" at bounding box center [926, 401] width 94 height 29
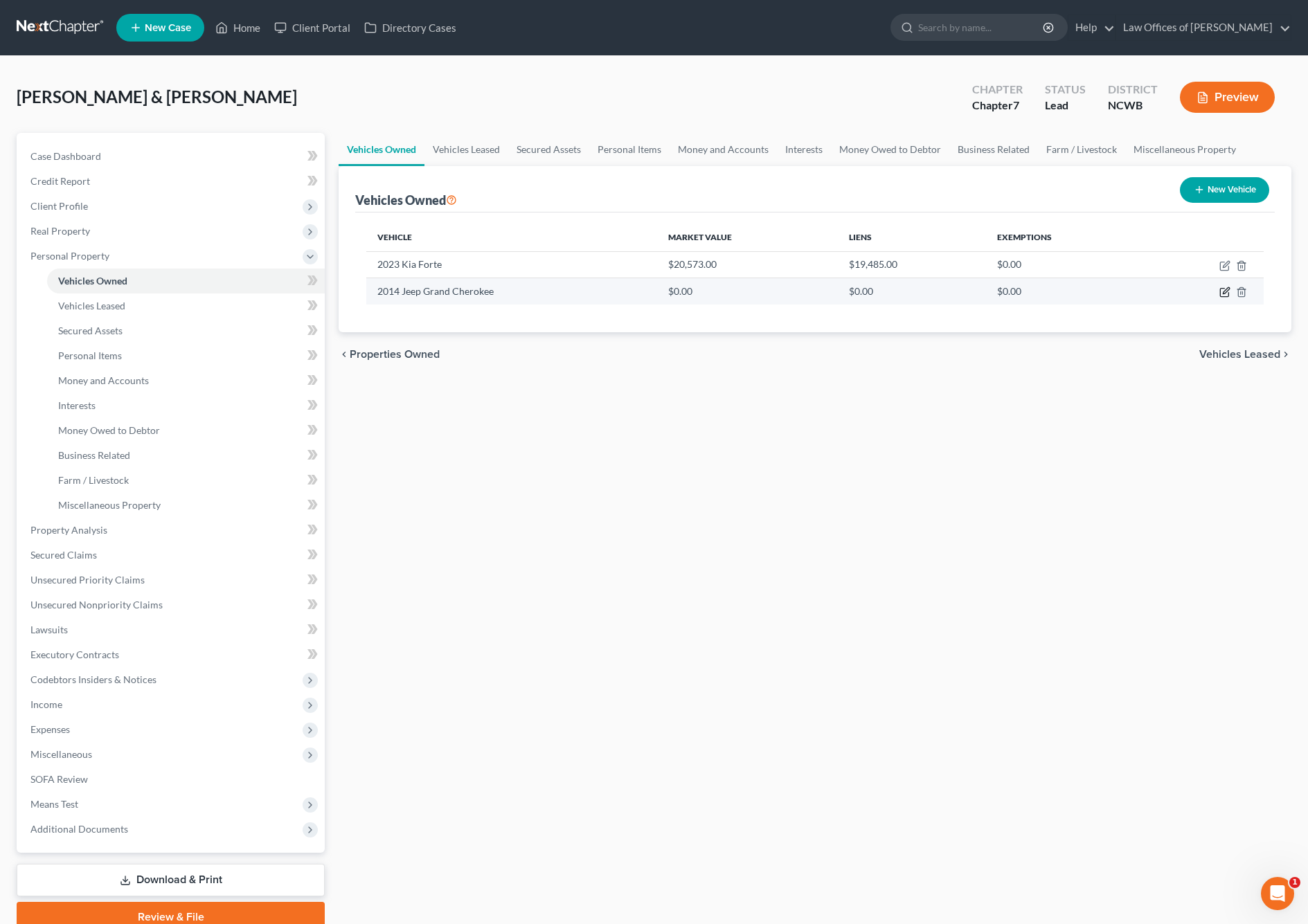
click at [1222, 287] on icon "button" at bounding box center [1224, 291] width 11 height 11
select select "0"
select select "12"
select select "4"
select select "2"
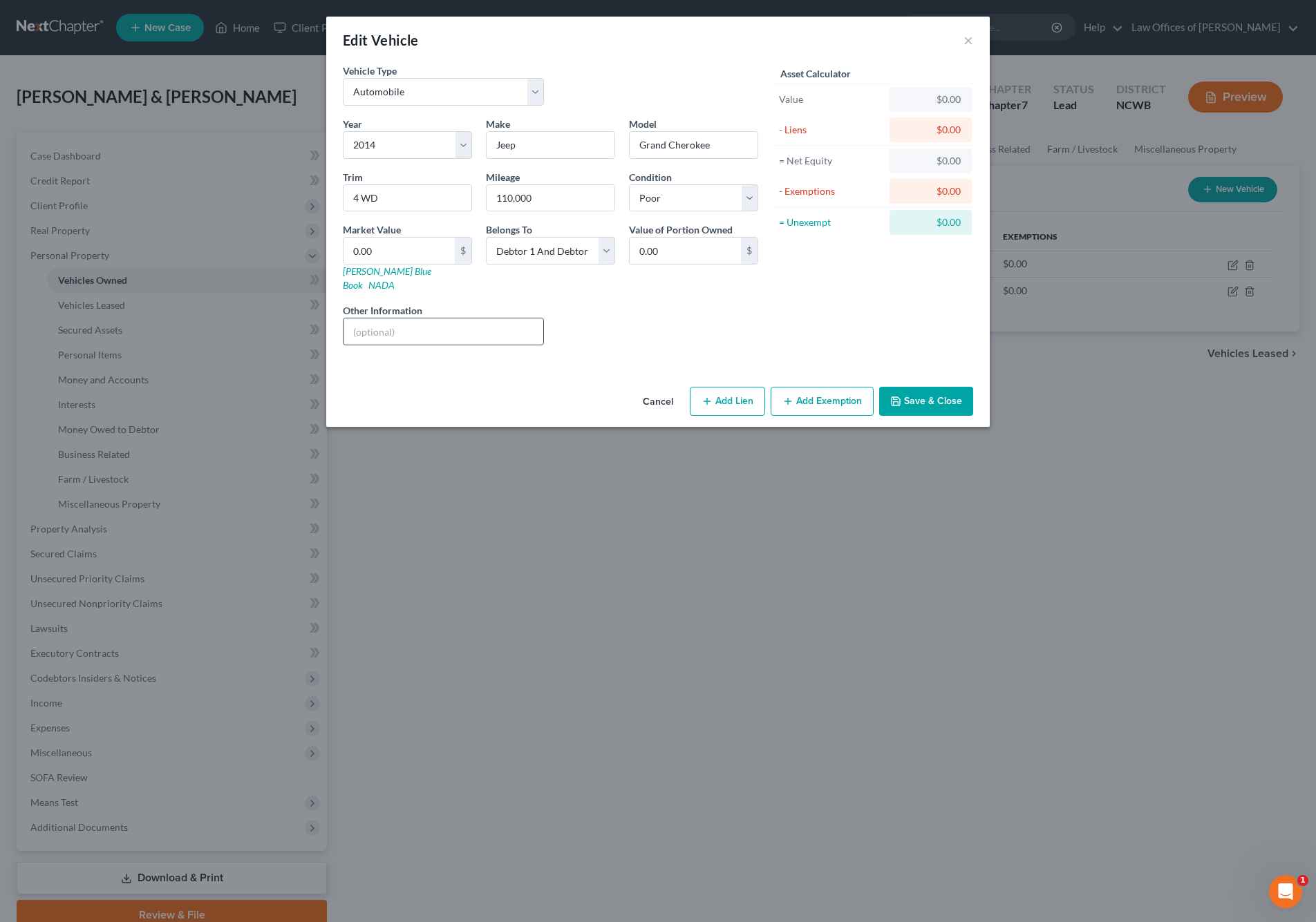
click at [446, 320] on input "text" at bounding box center [443, 332] width 199 height 26
click at [378, 321] on input "VIN: not running, worth less than repairs needed, mold inside, salvage" at bounding box center [443, 332] width 199 height 26
type input "VIN: [US_VEHICLE_IDENTIFICATION_NUMBER] - not running, worth less than repairs …"
click at [957, 386] on button "Save & Close" at bounding box center [926, 401] width 94 height 29
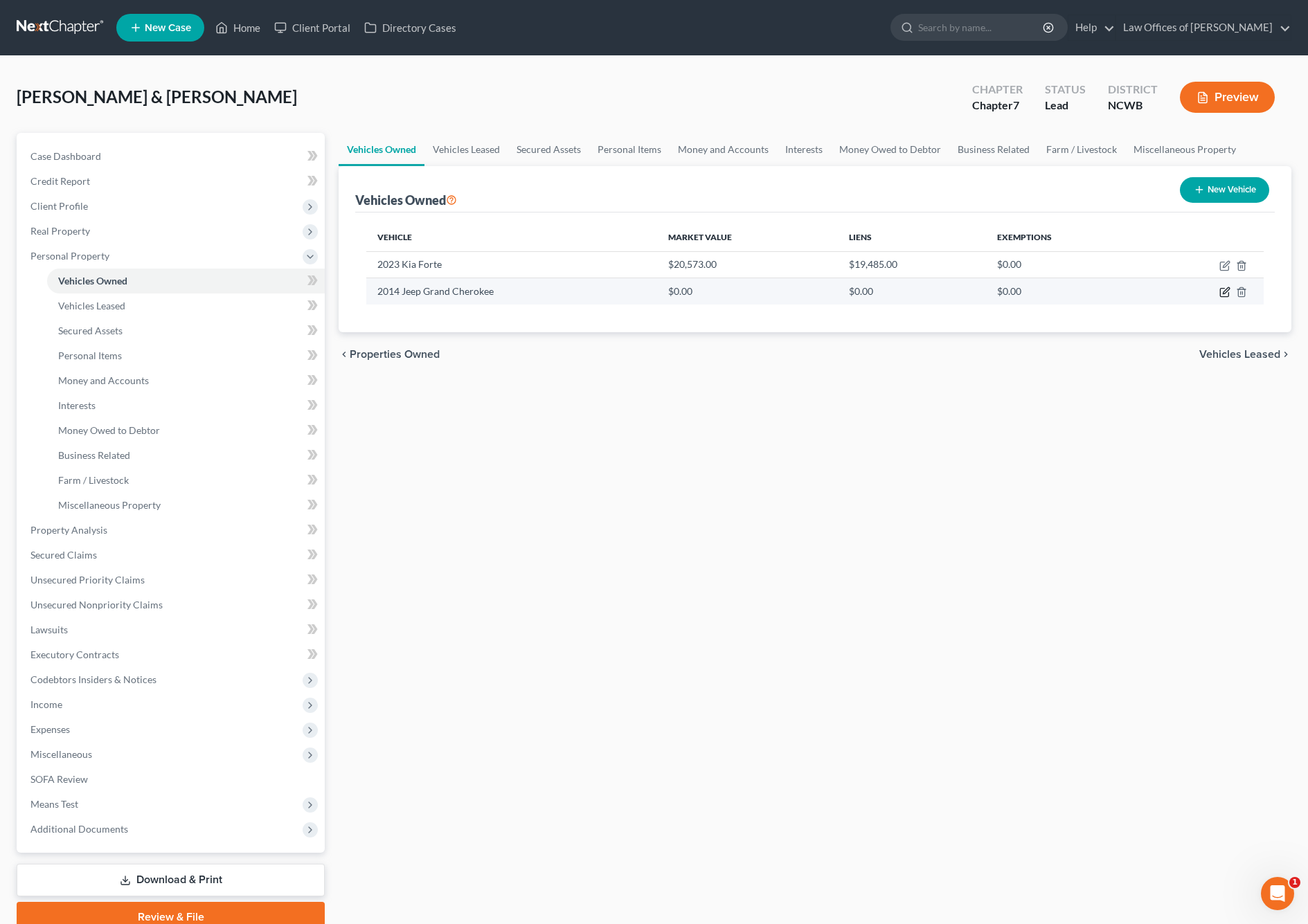
click at [1225, 293] on icon "button" at bounding box center [1225, 291] width 6 height 6
select select "0"
select select "12"
select select "4"
select select "2"
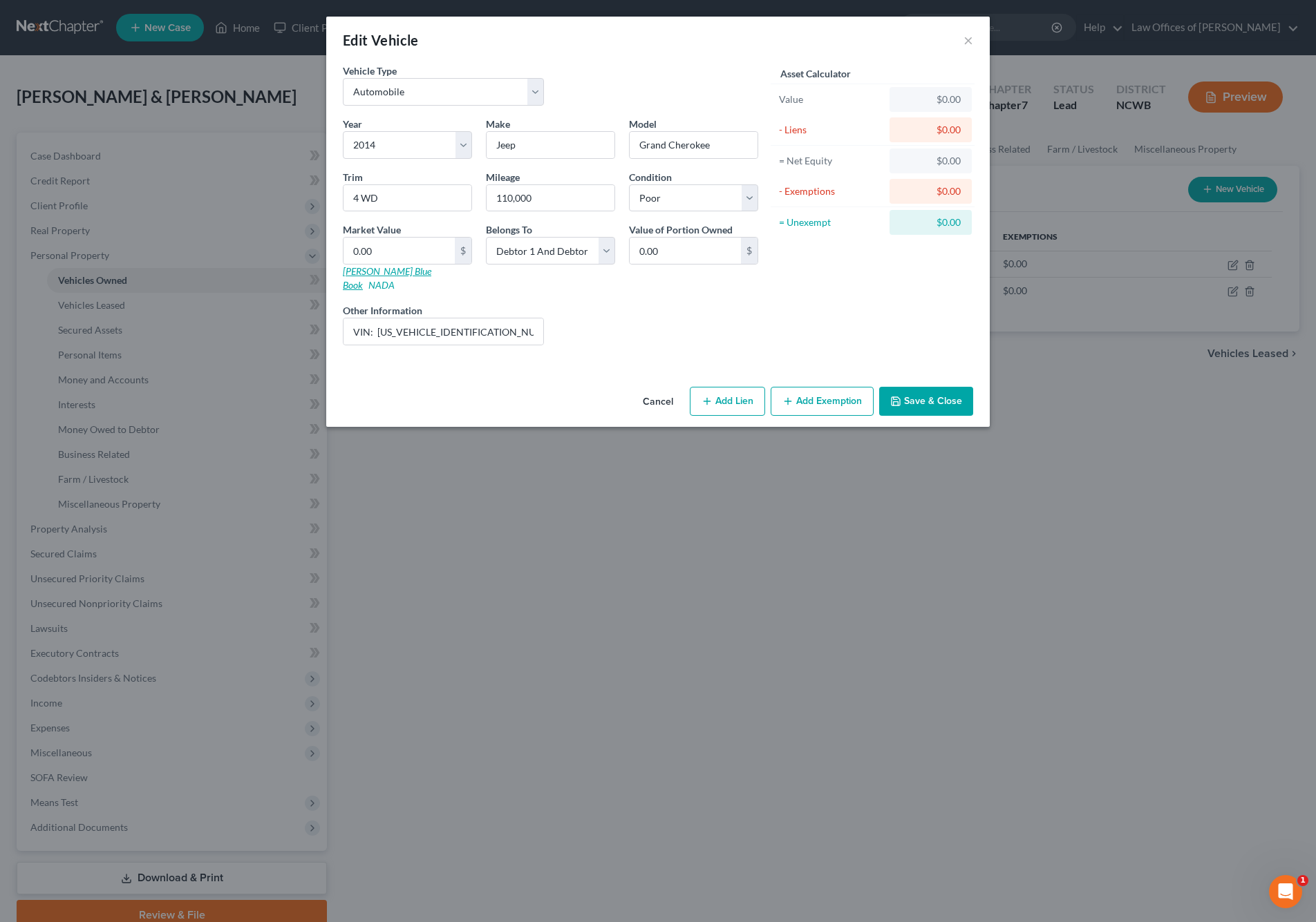
click at [375, 270] on link "[PERSON_NAME] Blue Book" at bounding box center [387, 278] width 88 height 26
drag, startPoint x: 473, startPoint y: 317, endPoint x: 377, endPoint y: 312, distance: 96.1
click at [377, 319] on input "VIN: [US_VEHICLE_IDENTIFICATION_NUMBER] - not running, worth less than repairs …" at bounding box center [443, 332] width 199 height 26
click at [680, 321] on div "Liens Select" at bounding box center [658, 324] width 215 height 42
click at [395, 279] on link "NADA" at bounding box center [381, 284] width 26 height 12
